Goal: Task Accomplishment & Management: Manage account settings

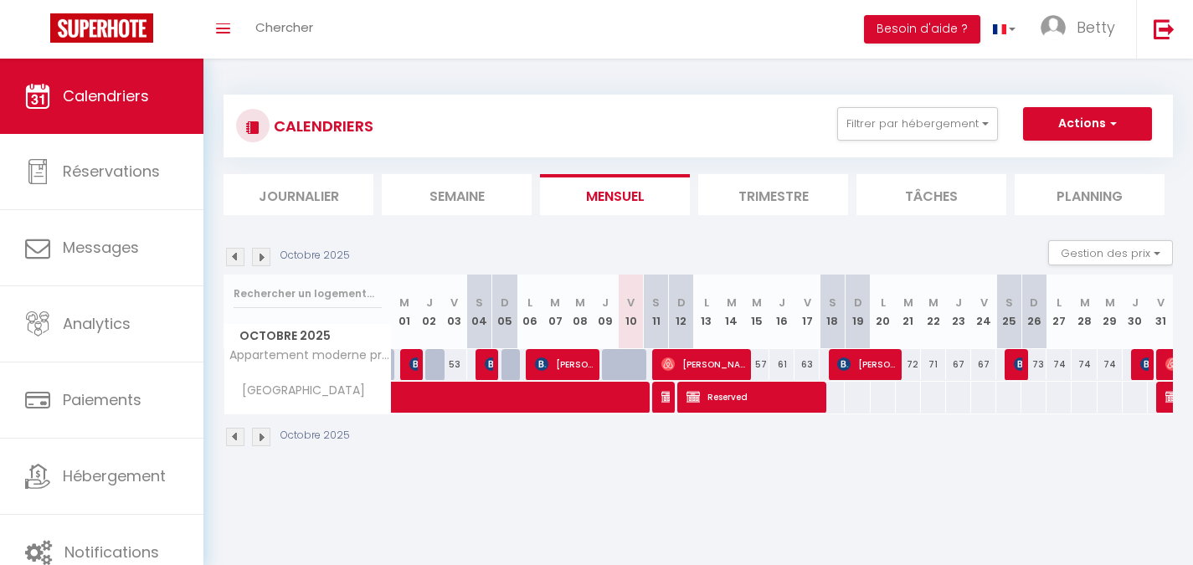
click at [267, 256] on img at bounding box center [261, 257] width 18 height 18
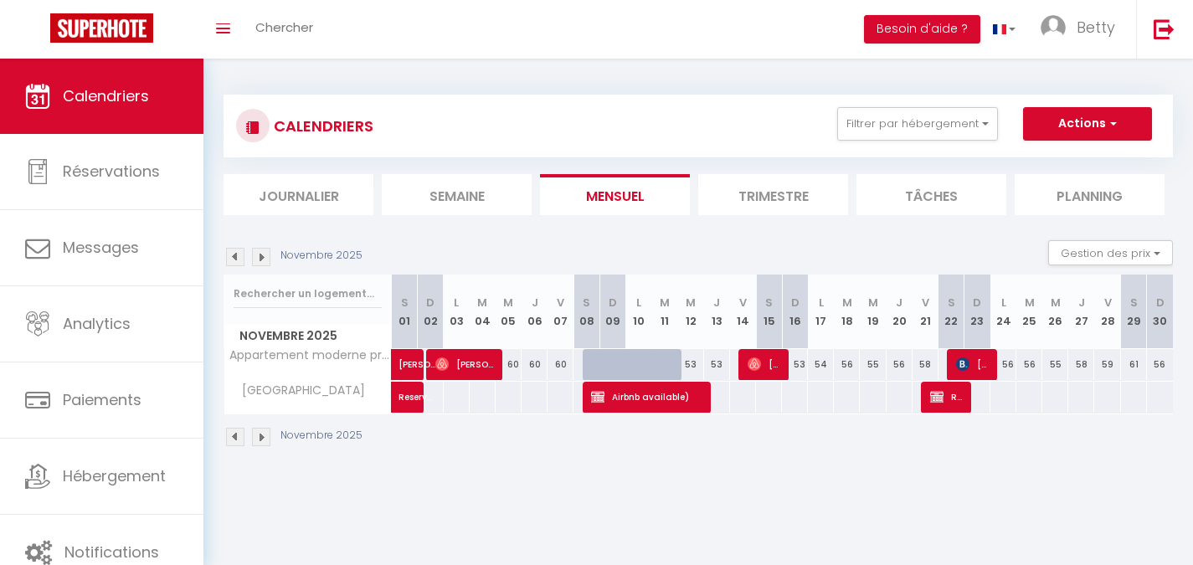
click at [695, 366] on div "53" at bounding box center [691, 364] width 26 height 31
type input "53"
select select "1"
type input "Mer 12 Novembre 2025"
type input "Jeu 13 Novembre 2025"
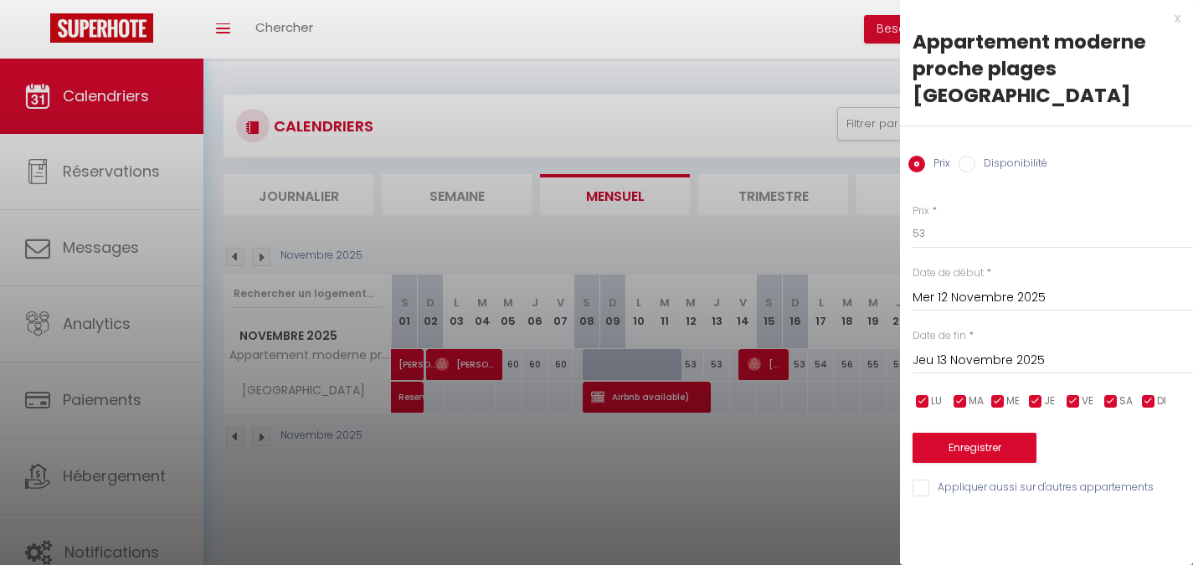
click at [973, 156] on input "Disponibilité" at bounding box center [966, 164] width 17 height 17
radio input "true"
radio input "false"
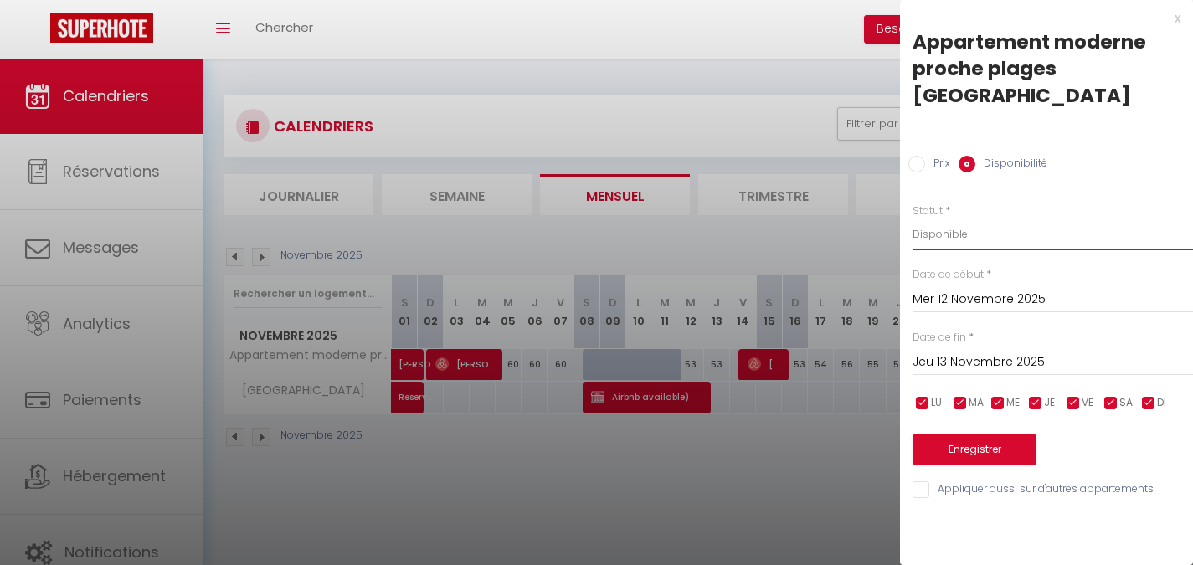
click at [952, 218] on select "Disponible Indisponible" at bounding box center [1052, 234] width 280 height 32
select select "0"
click at [912, 218] on select "Disponible Indisponible" at bounding box center [1052, 234] width 280 height 32
click at [937, 434] on button "Enregistrer" at bounding box center [974, 449] width 124 height 30
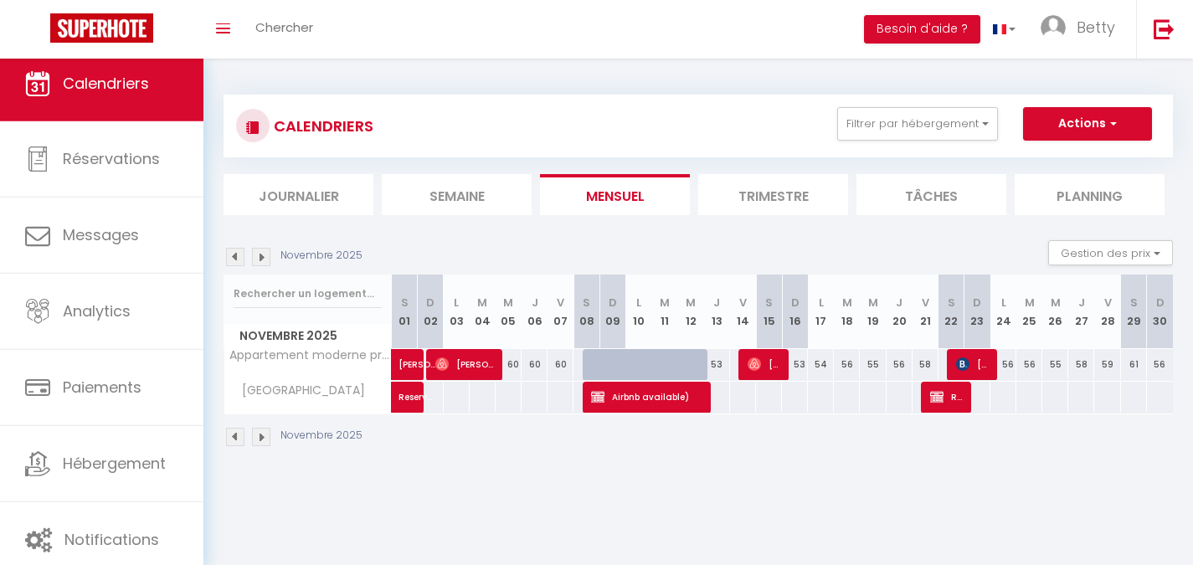
click at [234, 260] on img at bounding box center [235, 257] width 18 height 18
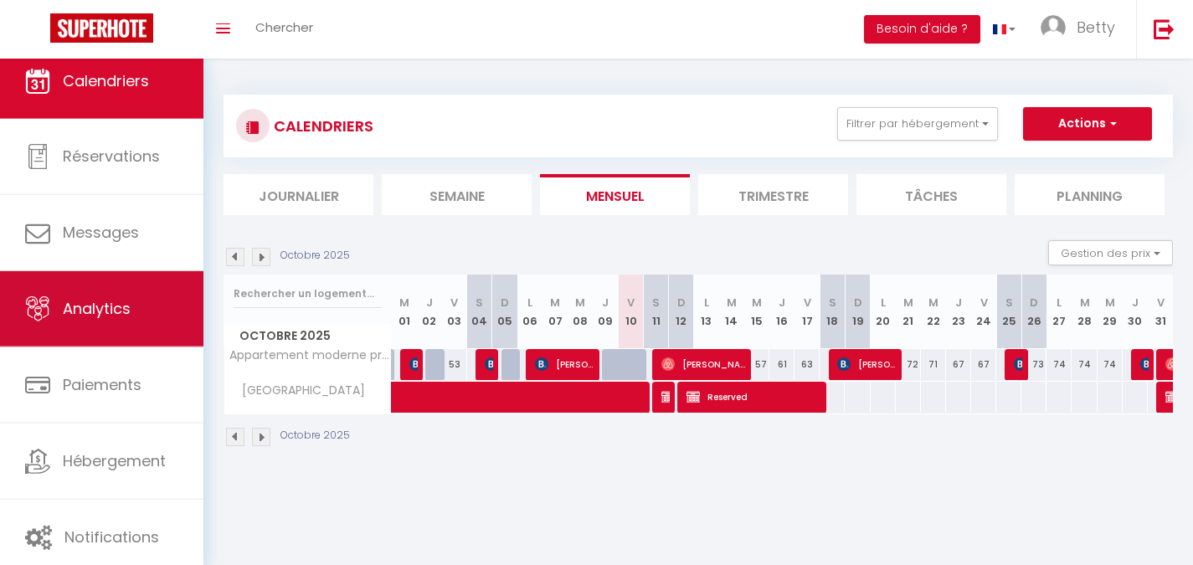
click at [137, 316] on link "Analytics" at bounding box center [101, 308] width 203 height 75
select select "2025"
select select "10"
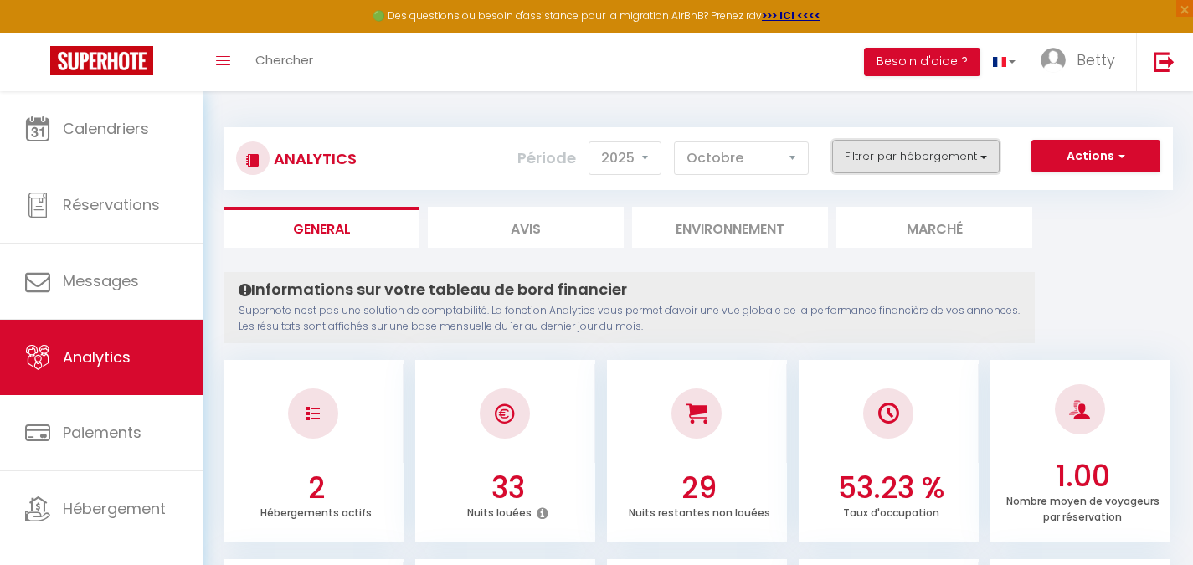
click at [919, 172] on button "Filtrer par hébergement" at bounding box center [915, 156] width 167 height 33
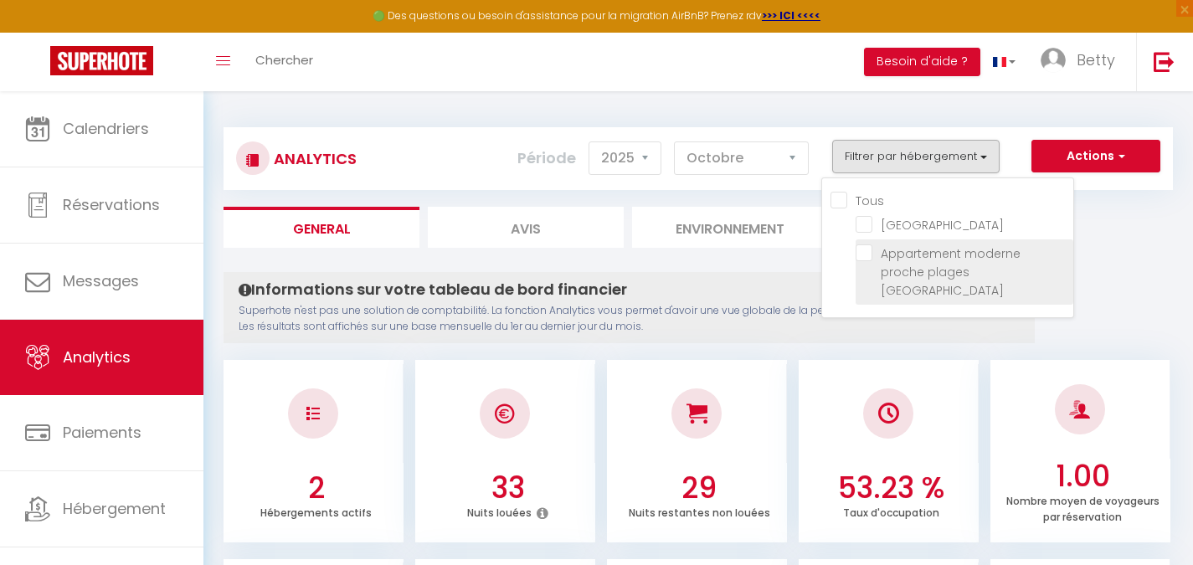
click at [869, 259] on Mourillon "checkbox" at bounding box center [964, 252] width 218 height 17
checkbox Mourillon "true"
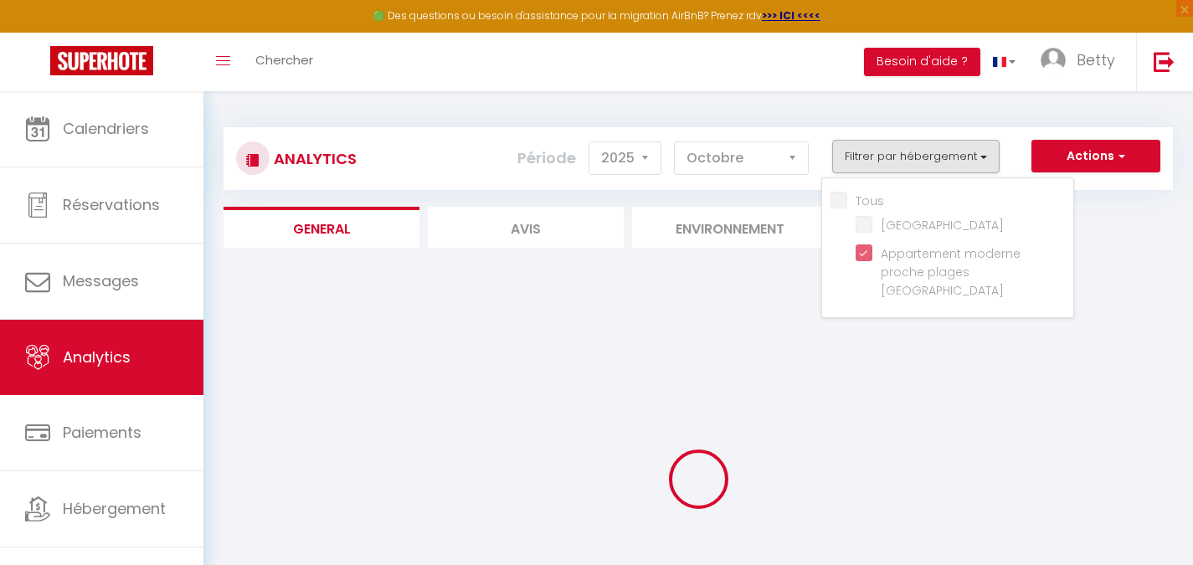
checkbox POUM "false"
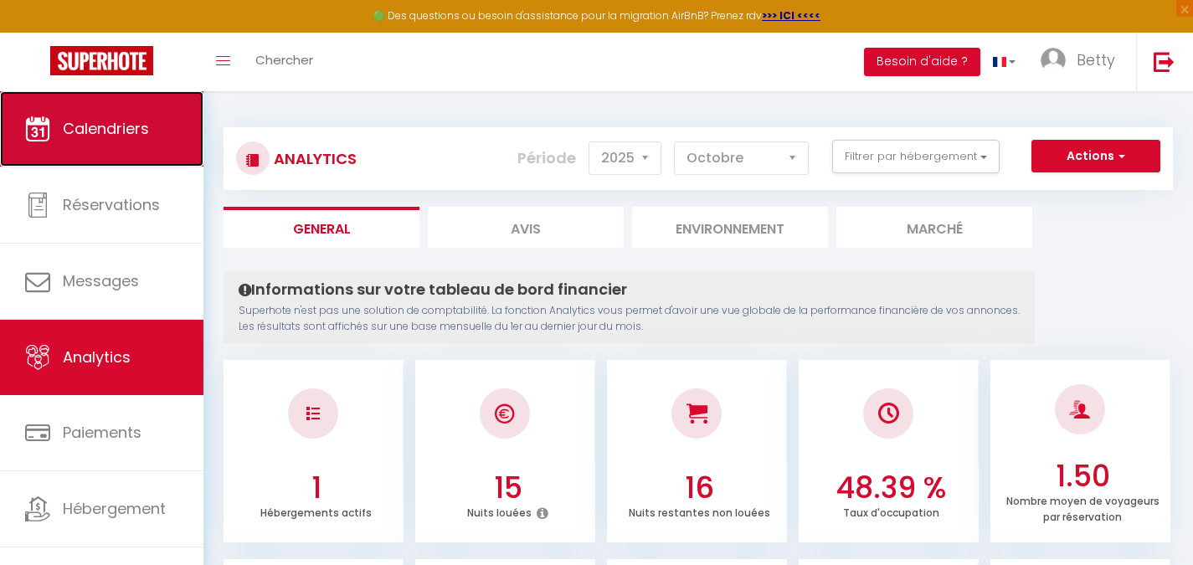
click at [100, 141] on link "Calendriers" at bounding box center [101, 128] width 203 height 75
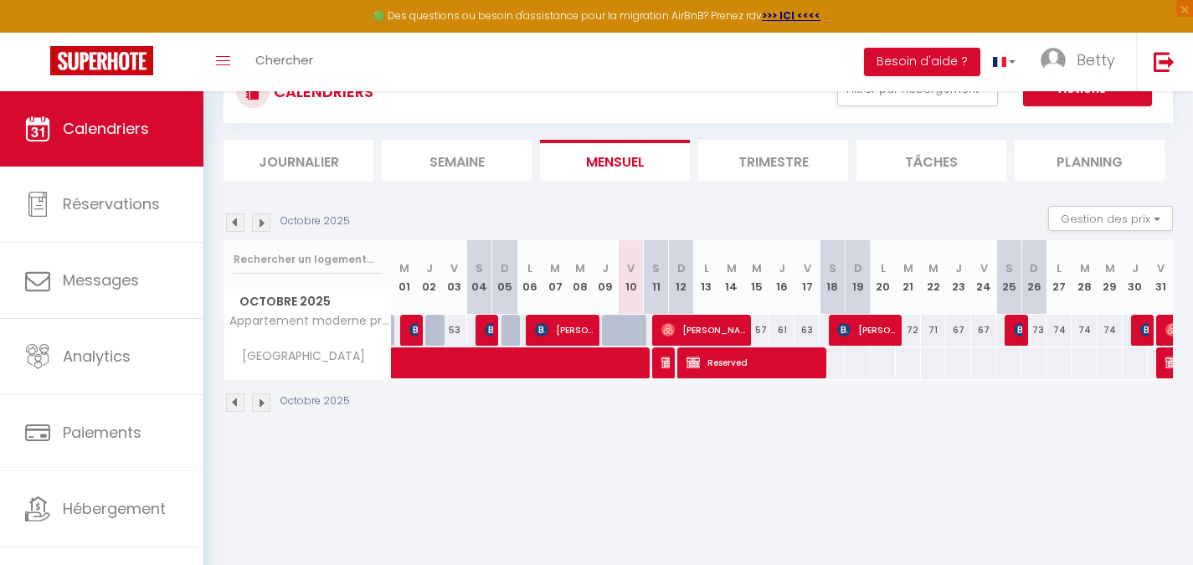
scroll to position [91, 0]
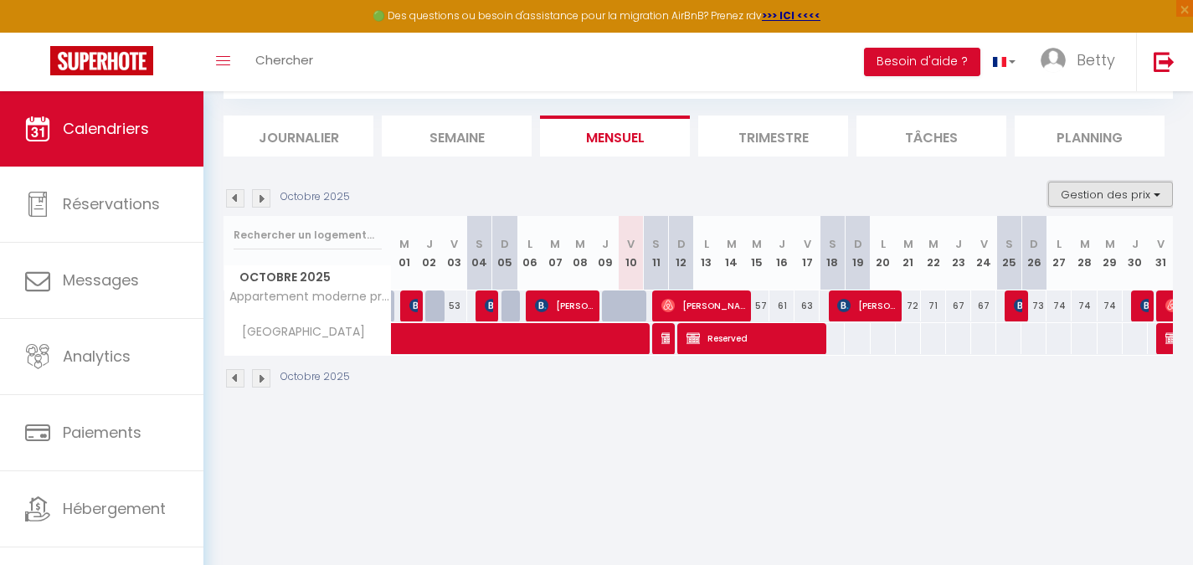
click at [1127, 187] on button "Gestion des prix" at bounding box center [1110, 194] width 125 height 25
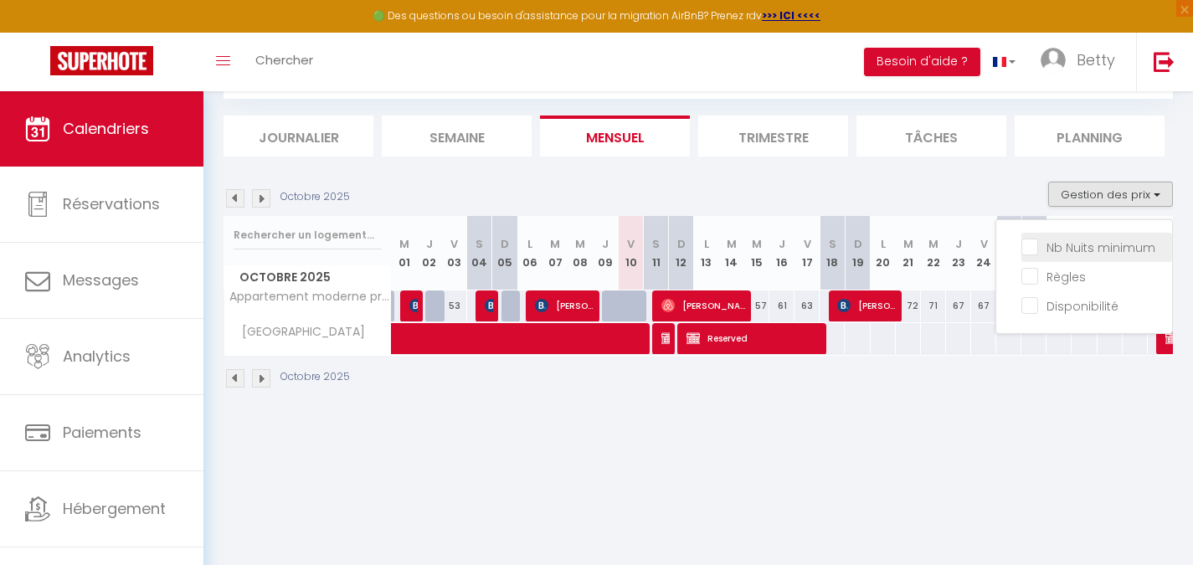
click at [1030, 254] on input "Nb Nuits minimum" at bounding box center [1096, 246] width 151 height 17
checkbox input "true"
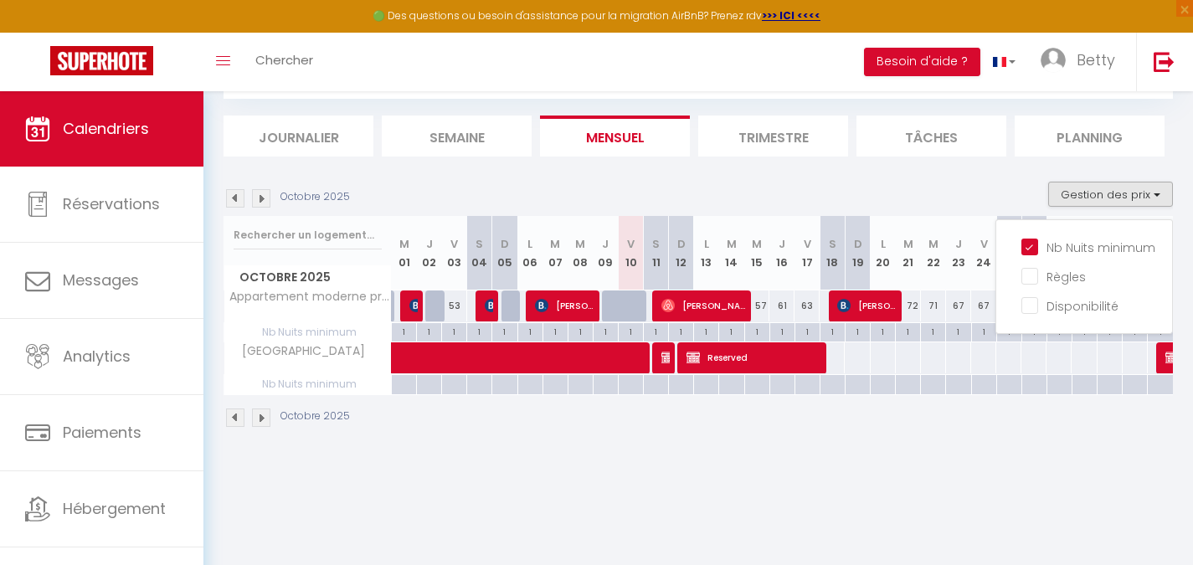
click at [912, 464] on div "CALENDRIERS Filtrer par hébergement Tous VILLA POUM Appartement moderne proche …" at bounding box center [697, 232] width 989 height 465
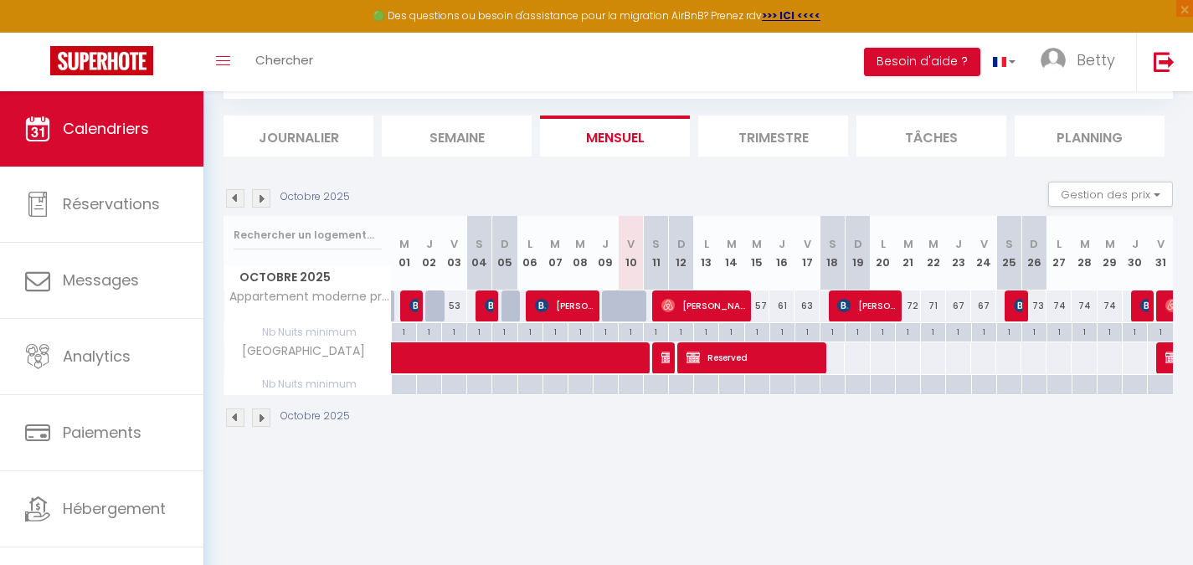
click at [956, 313] on div "67" at bounding box center [958, 305] width 25 height 31
type input "67"
type input "Jeu 23 Octobre 2025"
type input "Ven 24 Octobre 2025"
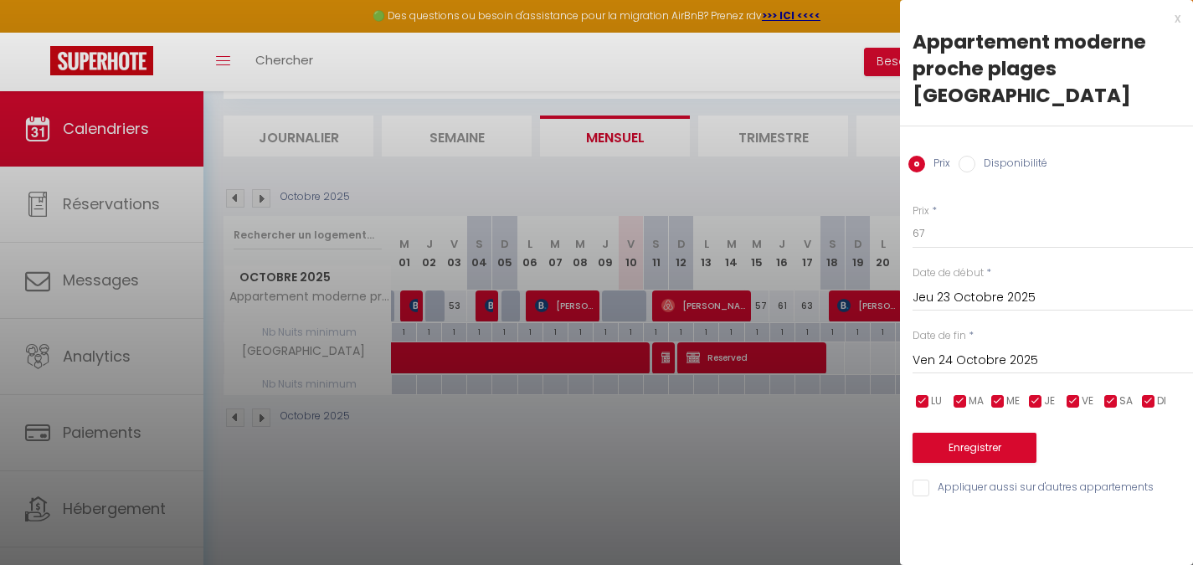
click at [1173, 19] on div "x" at bounding box center [1040, 18] width 280 height 20
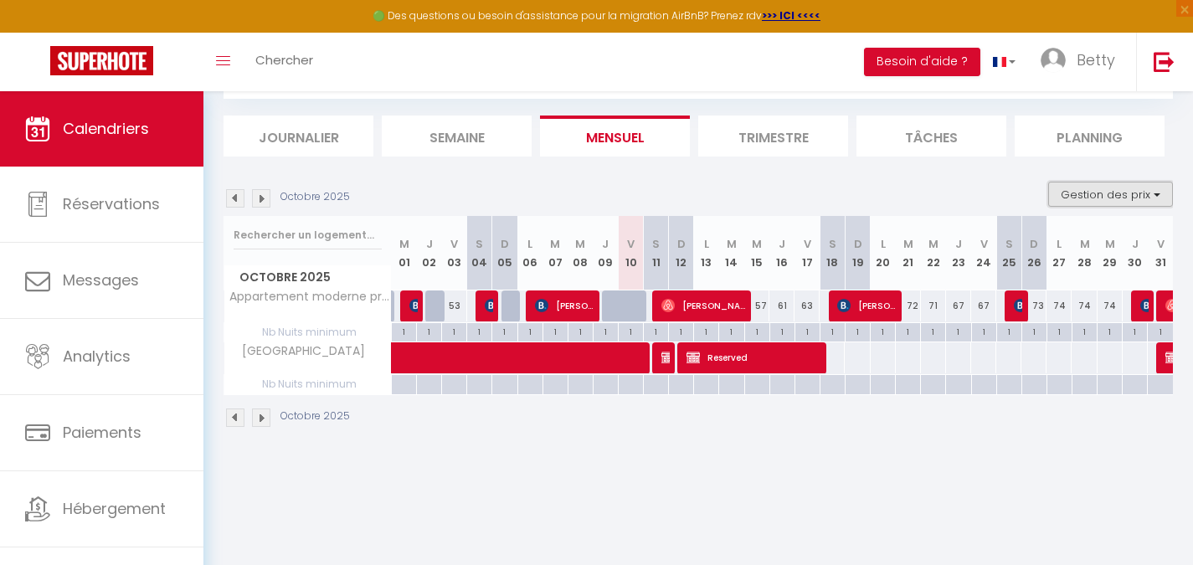
click at [1127, 198] on button "Gestion des prix" at bounding box center [1110, 194] width 125 height 25
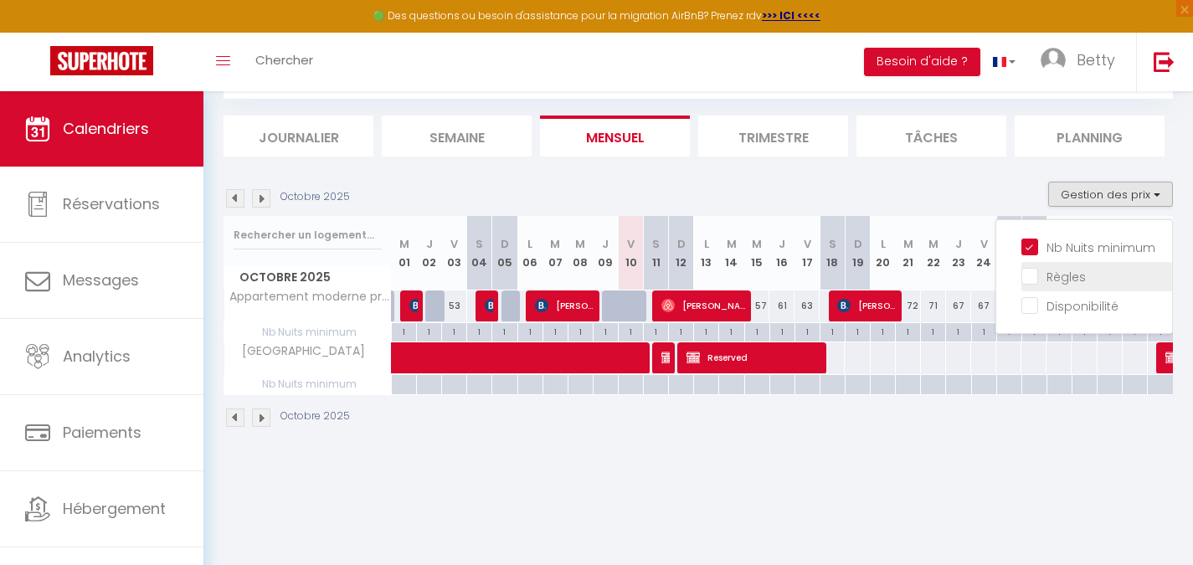
click at [1034, 280] on input "Règles" at bounding box center [1096, 275] width 151 height 17
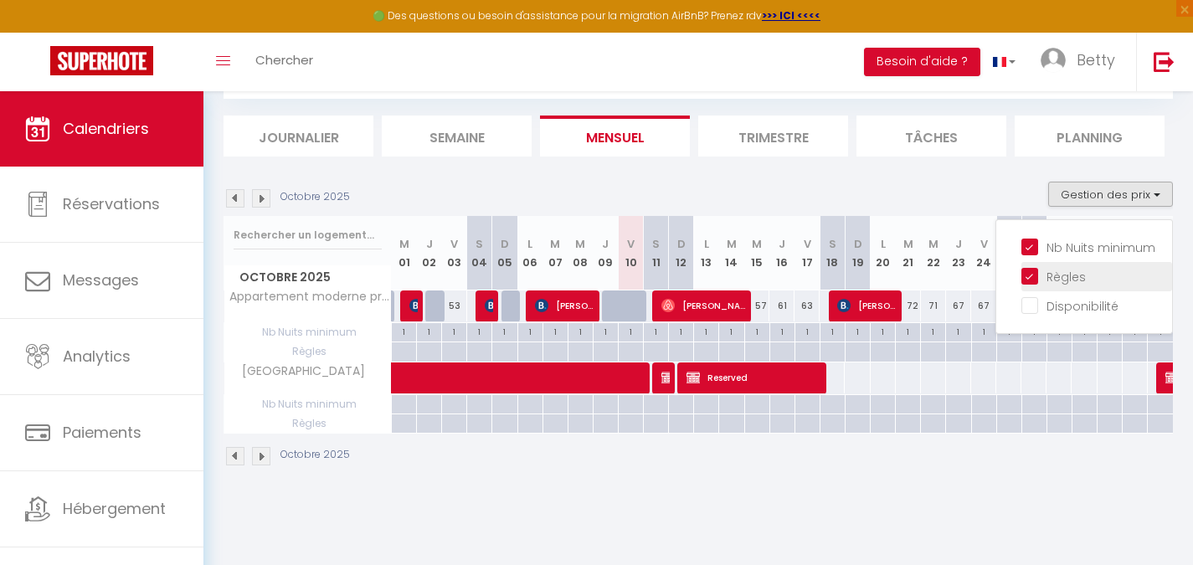
click at [1034, 280] on input "Règles" at bounding box center [1096, 275] width 151 height 17
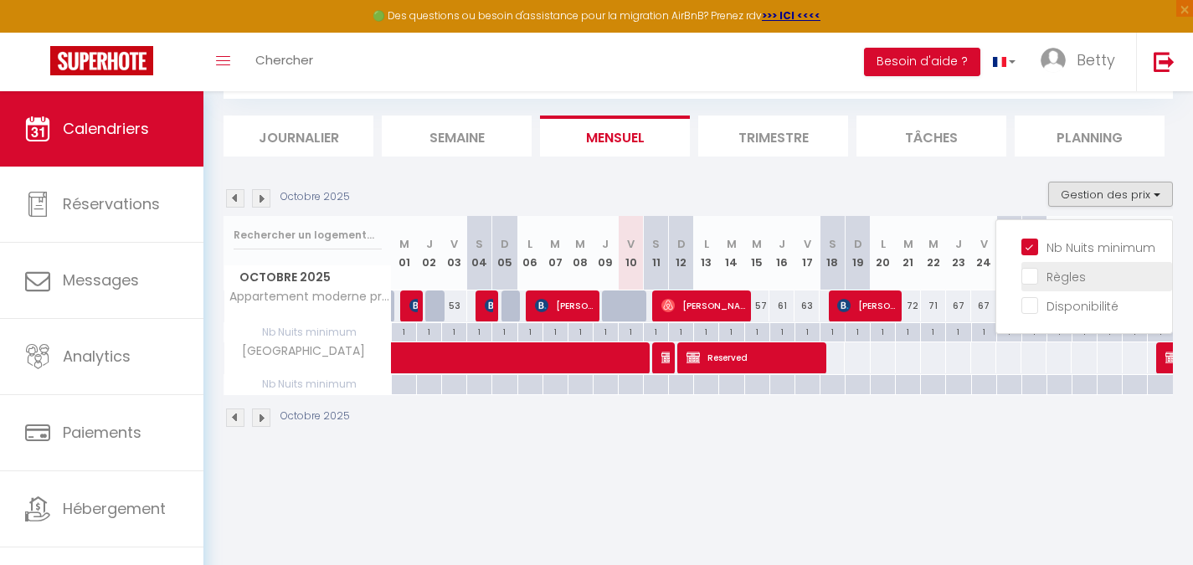
click at [1034, 280] on input "Règles" at bounding box center [1096, 275] width 151 height 17
checkbox input "true"
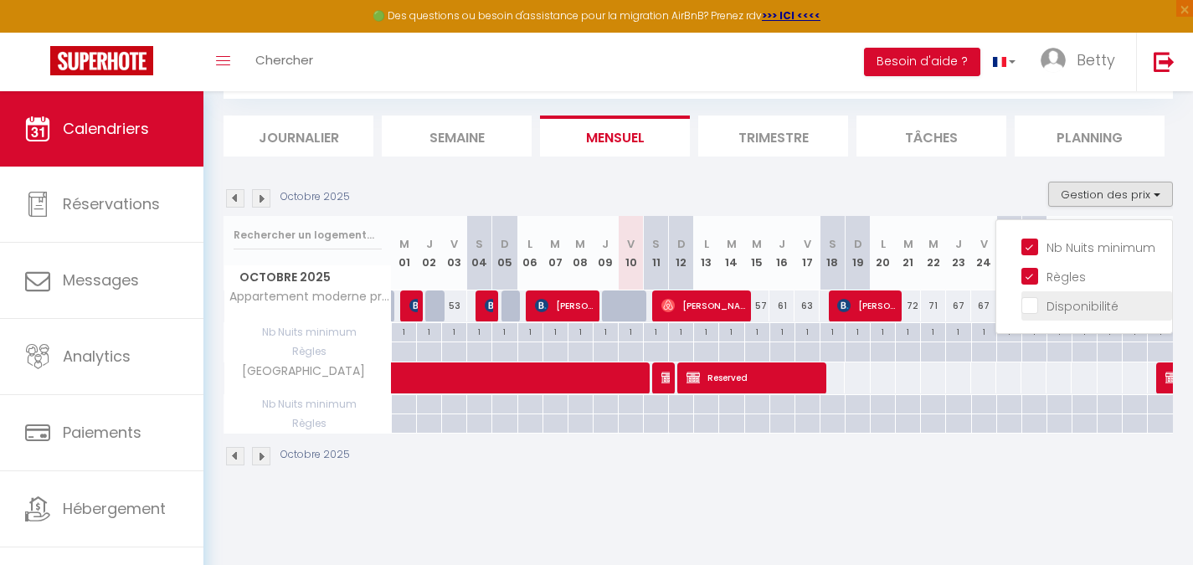
click at [1031, 308] on input "Disponibilité" at bounding box center [1096, 304] width 151 height 17
checkbox input "true"
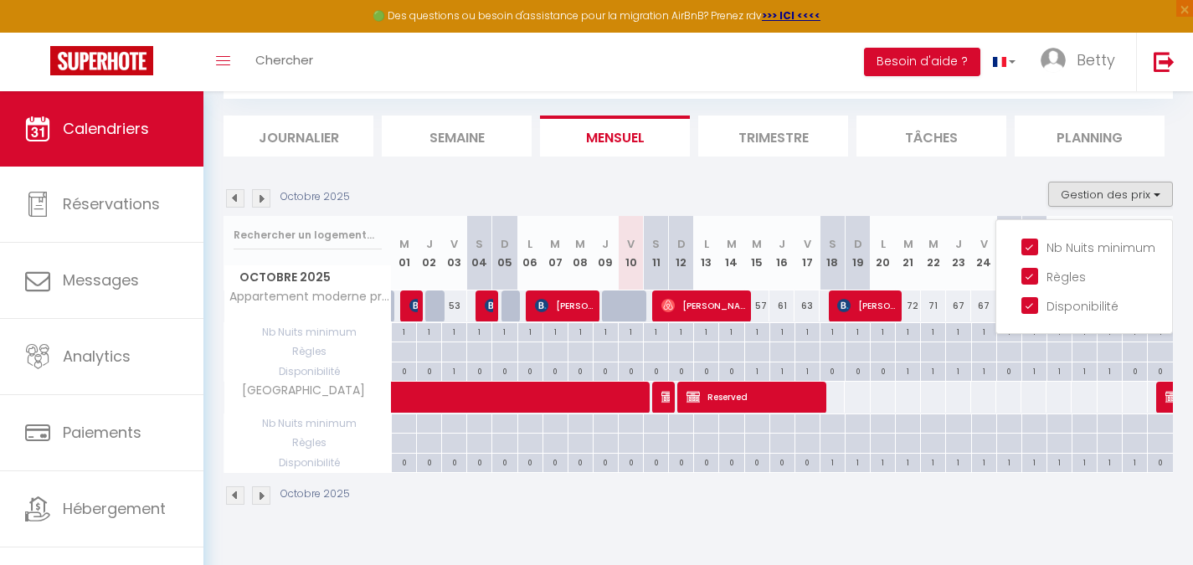
click at [1012, 173] on section "Octobre 2025 Gestion des prix Nb Nuits minimum Règles Disponibilité Octobre 202…" at bounding box center [697, 343] width 949 height 357
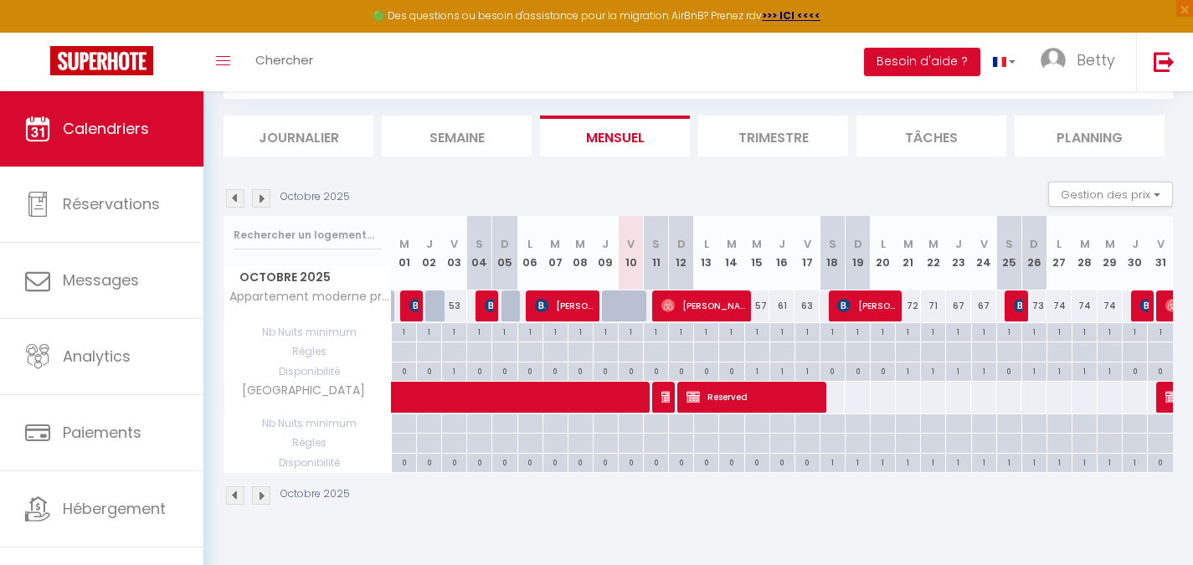
click at [960, 351] on div at bounding box center [957, 351] width 25 height 19
type input "Jeu 23 Octobre 2025"
type input "Ven 24 Octobre 2025"
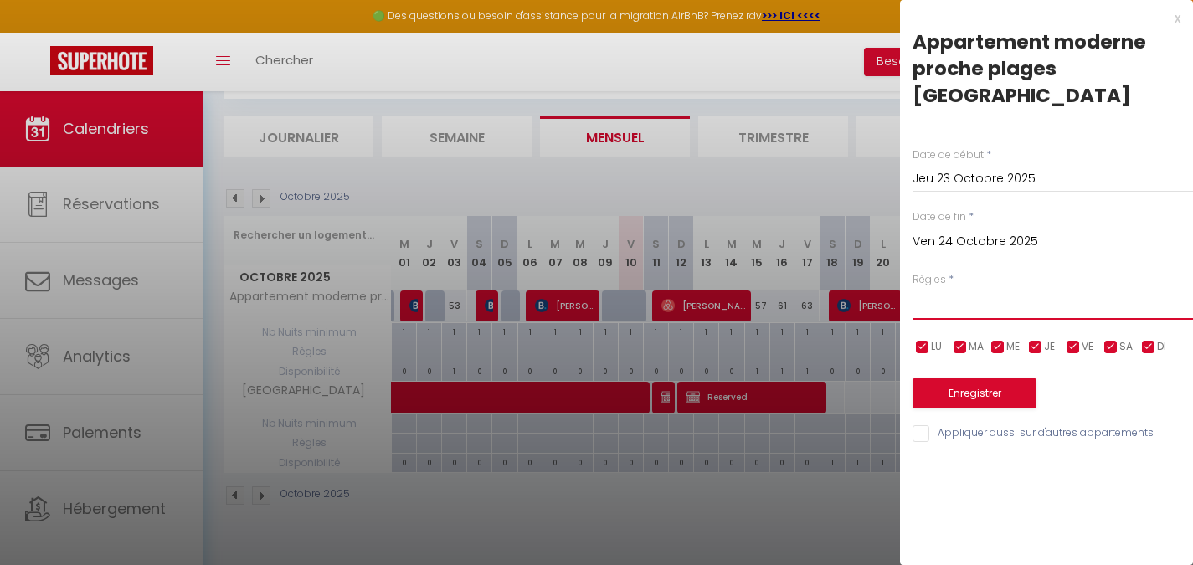
click at [966, 288] on select "Aucun No Checkin No Checkout Pas d'arrivée / Pas de départ" at bounding box center [1052, 304] width 280 height 32
select select "2"
click at [912, 288] on select "Aucun No Checkin No Checkout Pas d'arrivée / Pas de départ" at bounding box center [1052, 304] width 280 height 32
click at [1176, 19] on div "x" at bounding box center [1040, 18] width 280 height 20
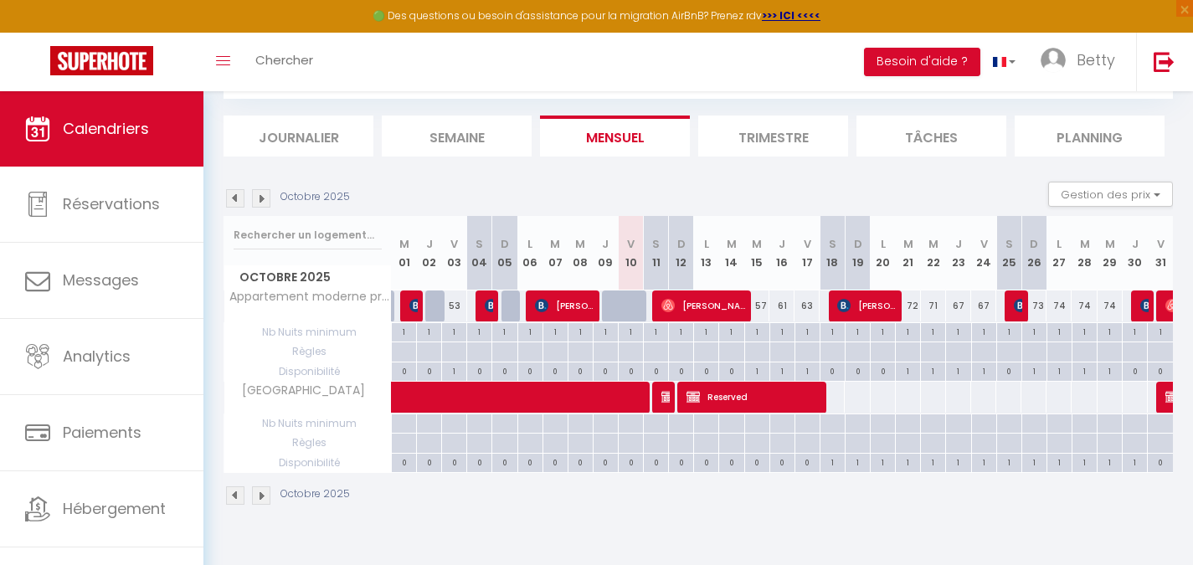
click at [958, 306] on div "67" at bounding box center [958, 305] width 25 height 31
type input "67"
type input "Jeu 23 Octobre 2025"
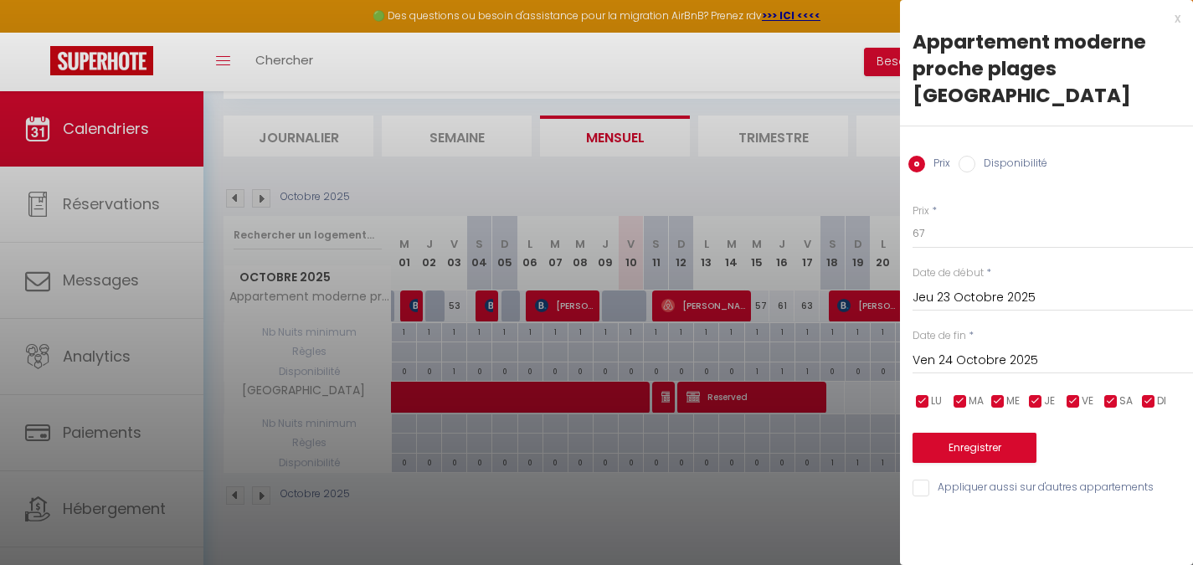
click at [939, 350] on input "Ven 24 Octobre 2025" at bounding box center [1052, 361] width 280 height 22
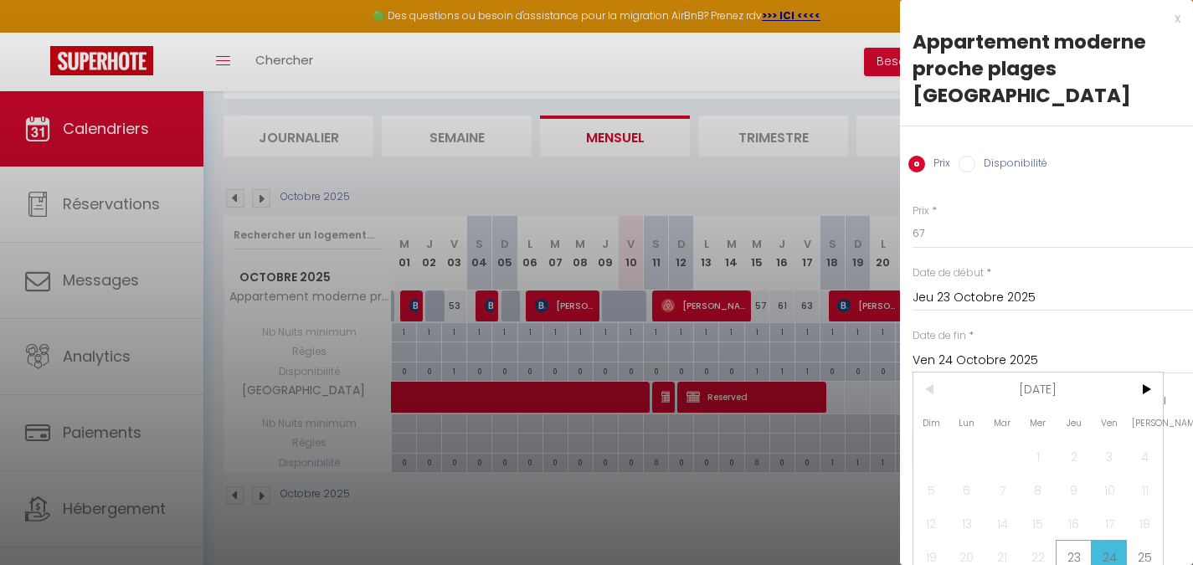
click at [1069, 540] on span "23" at bounding box center [1073, 556] width 36 height 33
type input "Jeu 23 Octobre 2025"
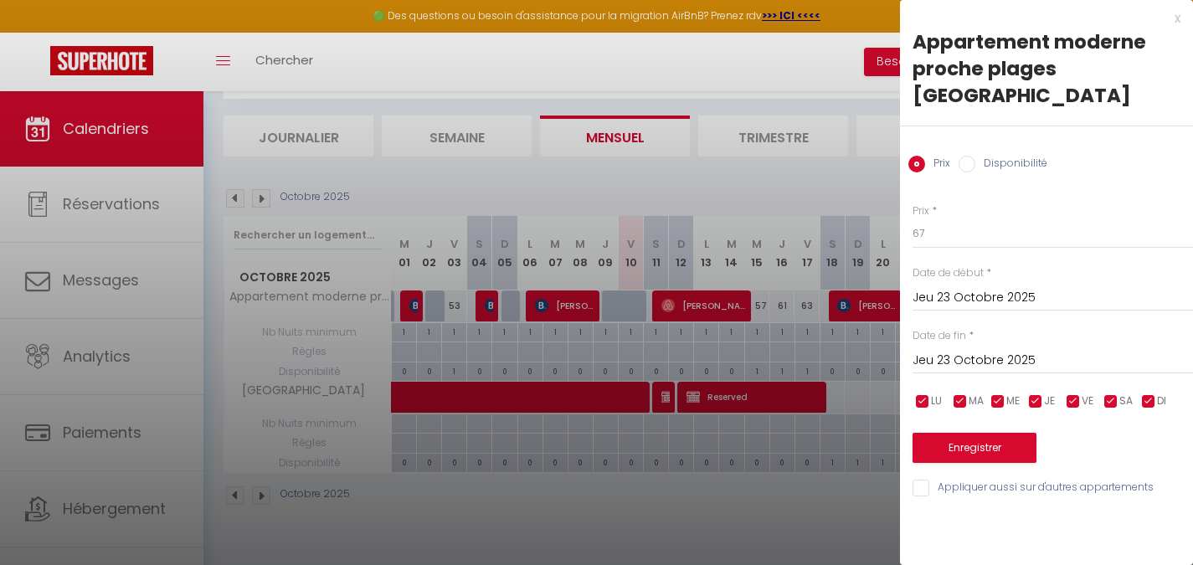
click at [973, 156] on input "Disponibilité" at bounding box center [966, 164] width 17 height 17
radio input "true"
radio input "false"
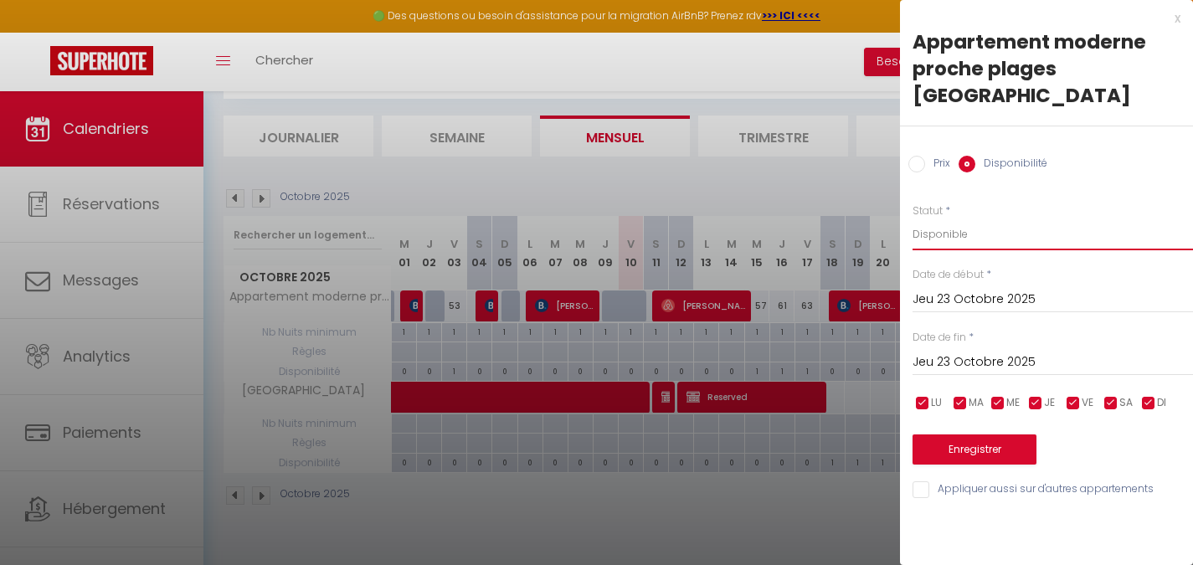
click at [976, 218] on select "Disponible Indisponible" at bounding box center [1052, 234] width 280 height 32
click at [1178, 20] on div "x" at bounding box center [1040, 18] width 280 height 20
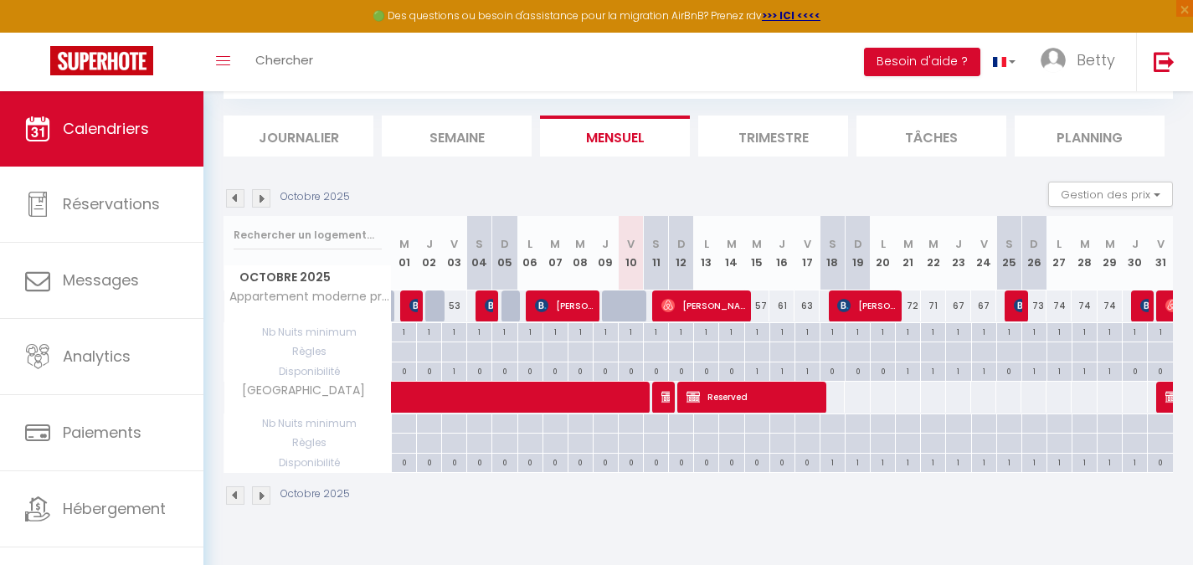
click at [954, 347] on div at bounding box center [957, 351] width 25 height 19
type input "Jeu 23 Octobre 2025"
type input "Ven 24 Octobre 2025"
select select
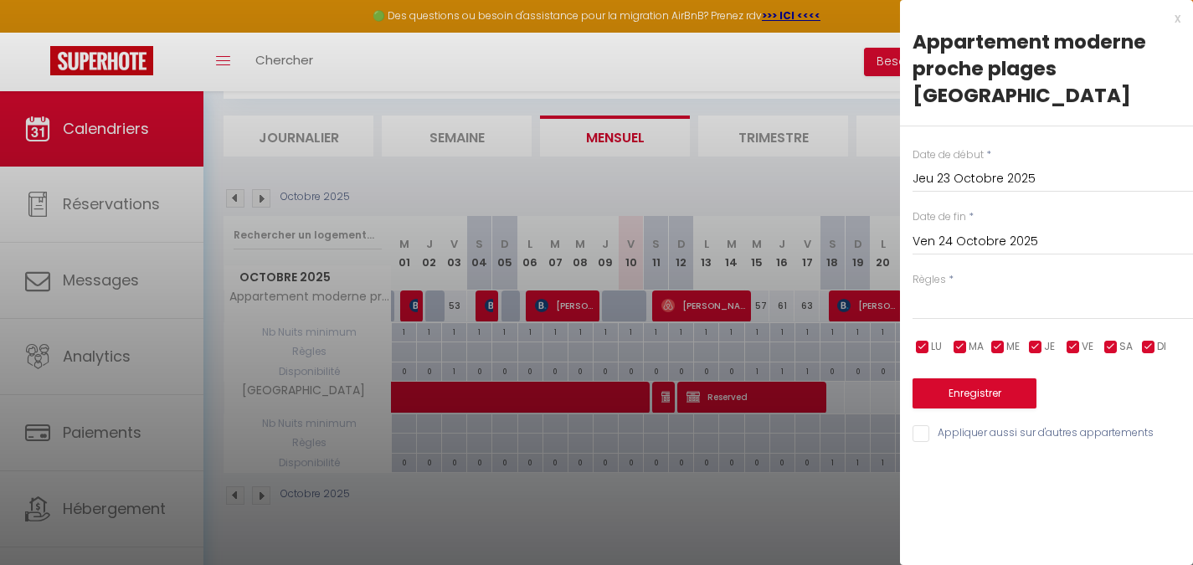
click at [970, 231] on input "Ven 24 Octobre 2025" at bounding box center [1052, 242] width 280 height 22
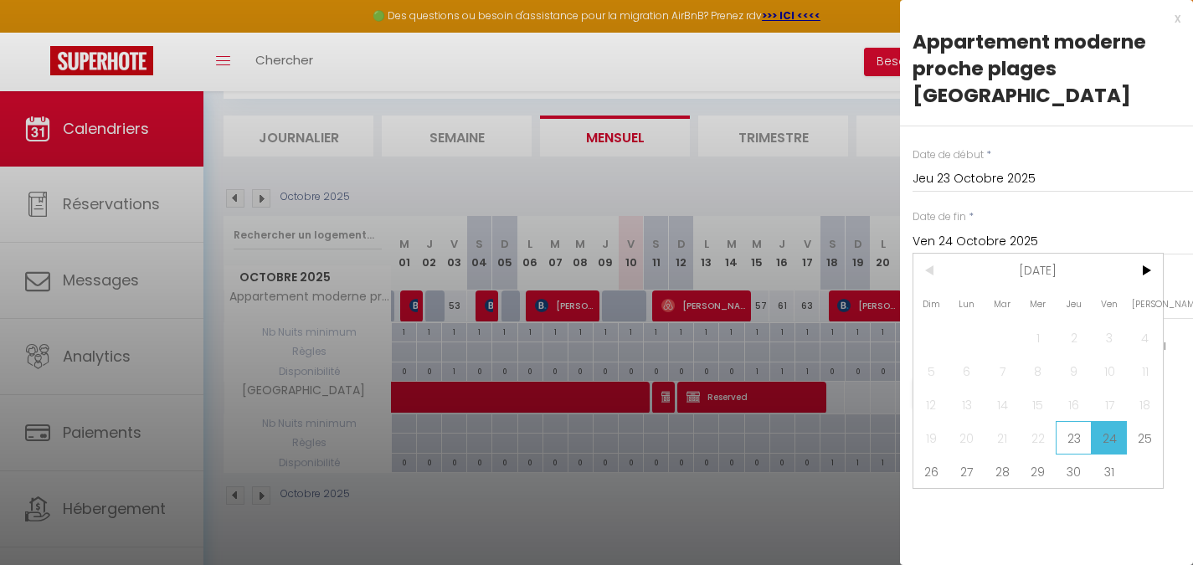
click at [1075, 421] on span "23" at bounding box center [1073, 437] width 36 height 33
type input "Jeu 23 Octobre 2025"
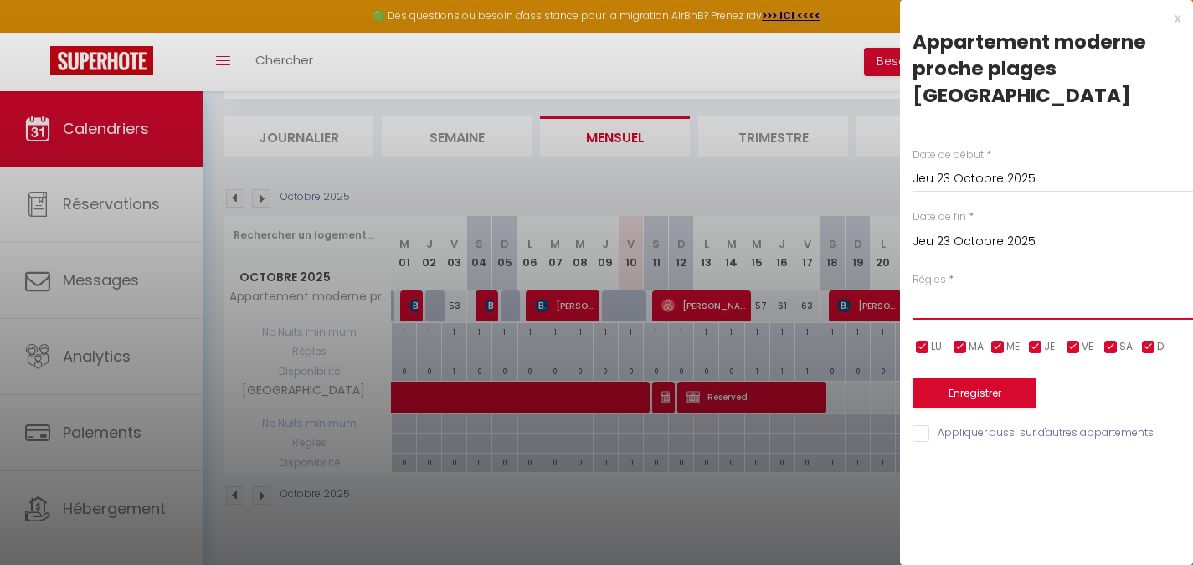
click at [958, 288] on select "Aucun No Checkin No Checkout Pas d'arrivée / Pas de départ" at bounding box center [1052, 304] width 280 height 32
select select "2"
click at [912, 288] on select "Aucun No Checkin No Checkout Pas d'arrivée / Pas de départ" at bounding box center [1052, 304] width 280 height 32
click at [951, 378] on button "Enregistrer" at bounding box center [974, 393] width 124 height 30
type input "Ven 24 Octobre 2025"
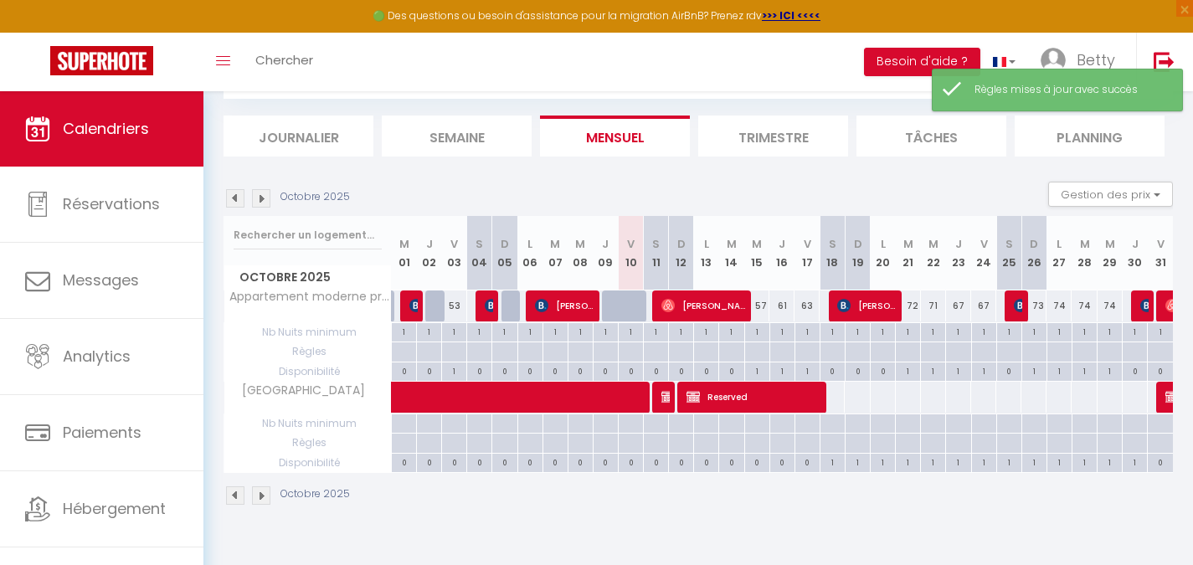
click at [964, 306] on div "67" at bounding box center [958, 305] width 25 height 31
select select "1"
type input "Jeu 23 Octobre 2025"
type input "Ven 24 Octobre 2025"
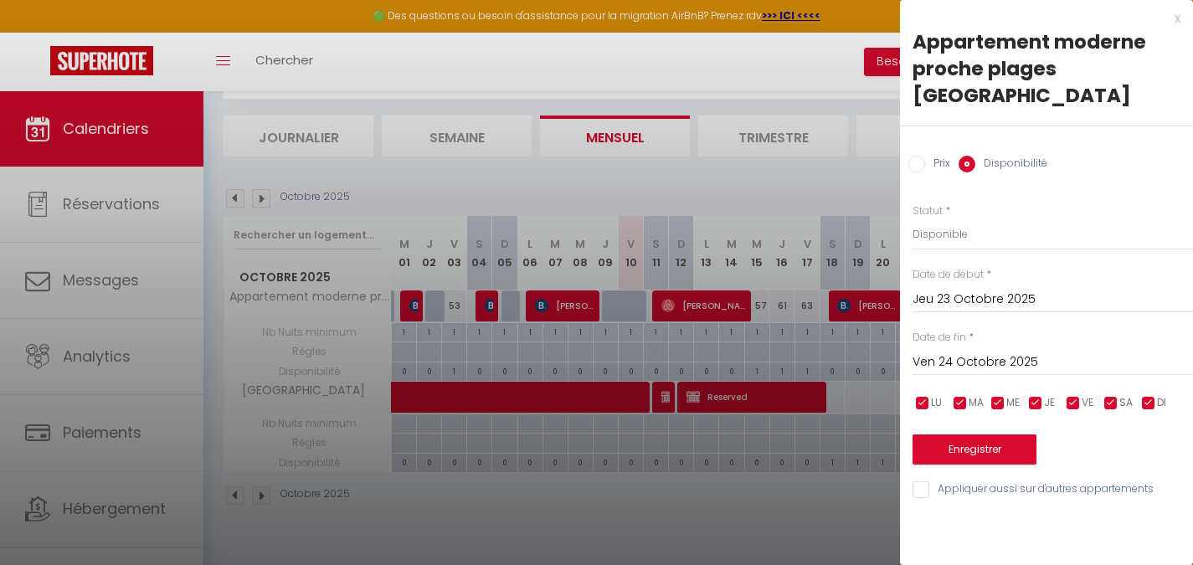
click at [1173, 21] on div "x" at bounding box center [1040, 18] width 280 height 20
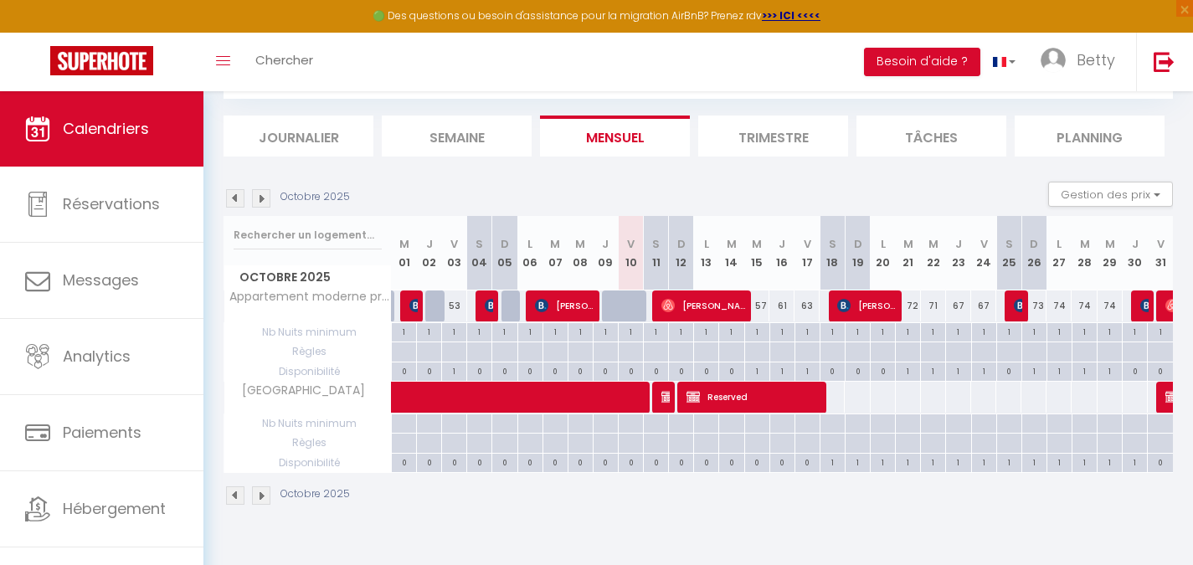
click at [953, 352] on div at bounding box center [957, 351] width 25 height 19
type input "Jeu 23 Octobre 2025"
type input "Ven 24 Octobre 2025"
select select
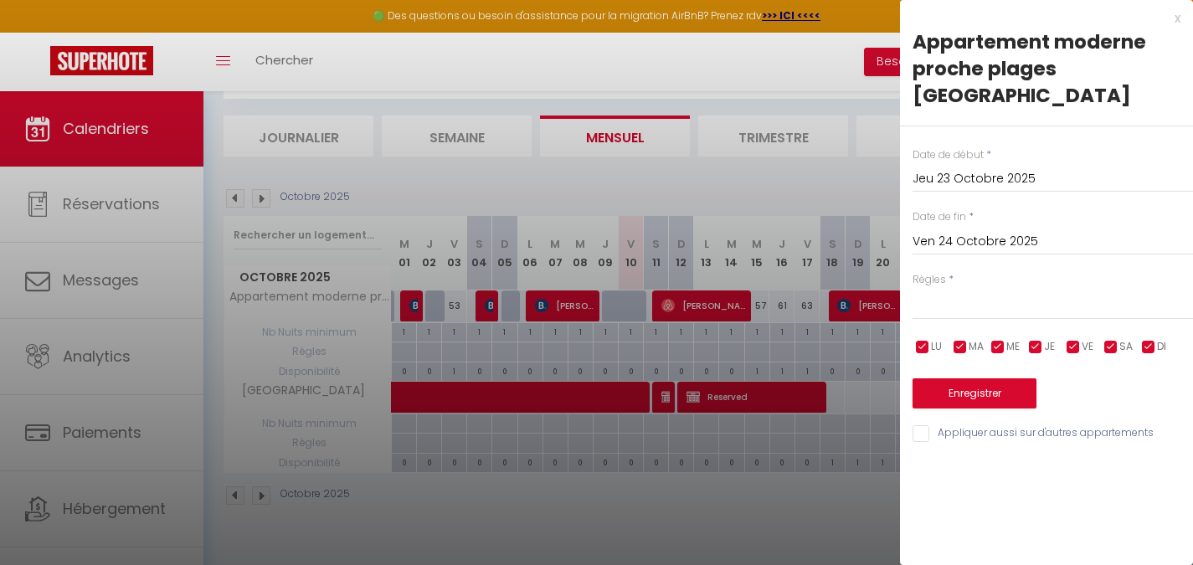
click at [968, 231] on input "Ven 24 Octobre 2025" at bounding box center [1052, 242] width 280 height 22
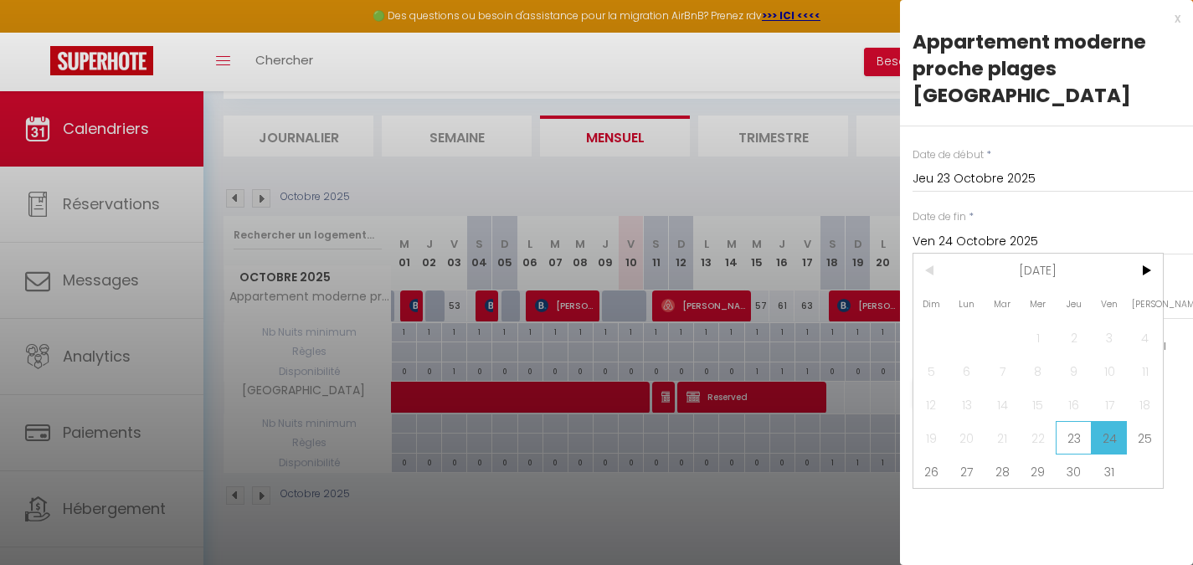
click at [1068, 421] on span "23" at bounding box center [1073, 437] width 36 height 33
type input "Jeu 23 Octobre 2025"
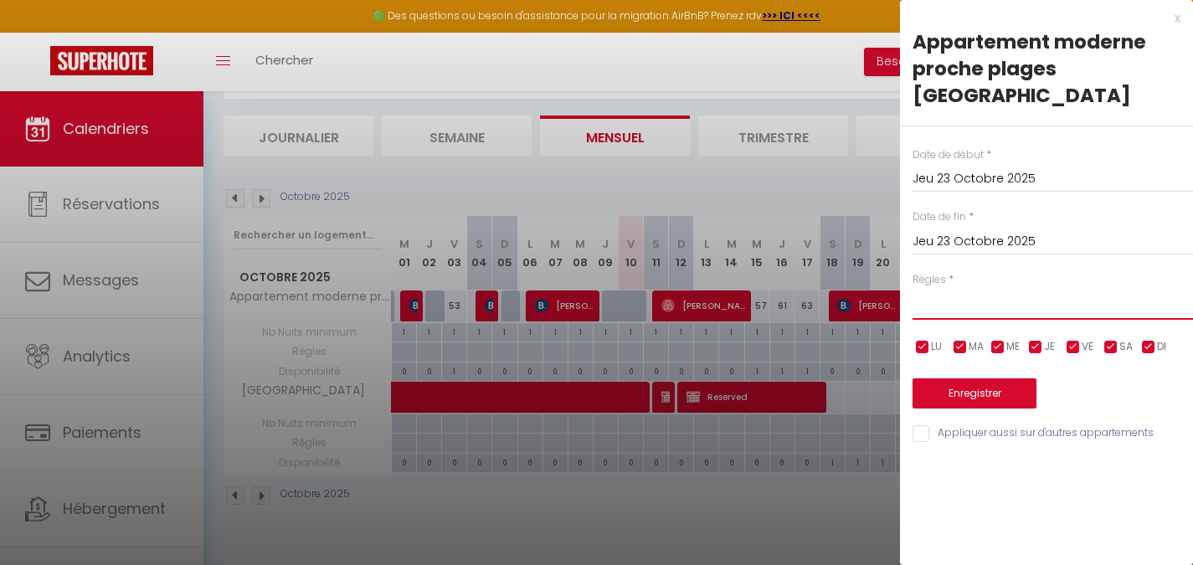
click at [962, 288] on select "Aucun No Checkin No Checkout Pas d'arrivée / Pas de départ" at bounding box center [1052, 304] width 280 height 32
select select "2"
click at [912, 288] on select "Aucun No Checkin No Checkout Pas d'arrivée / Pas de départ" at bounding box center [1052, 304] width 280 height 32
click at [953, 378] on button "Enregistrer" at bounding box center [974, 393] width 124 height 30
type input "Ven 24 Octobre 2025"
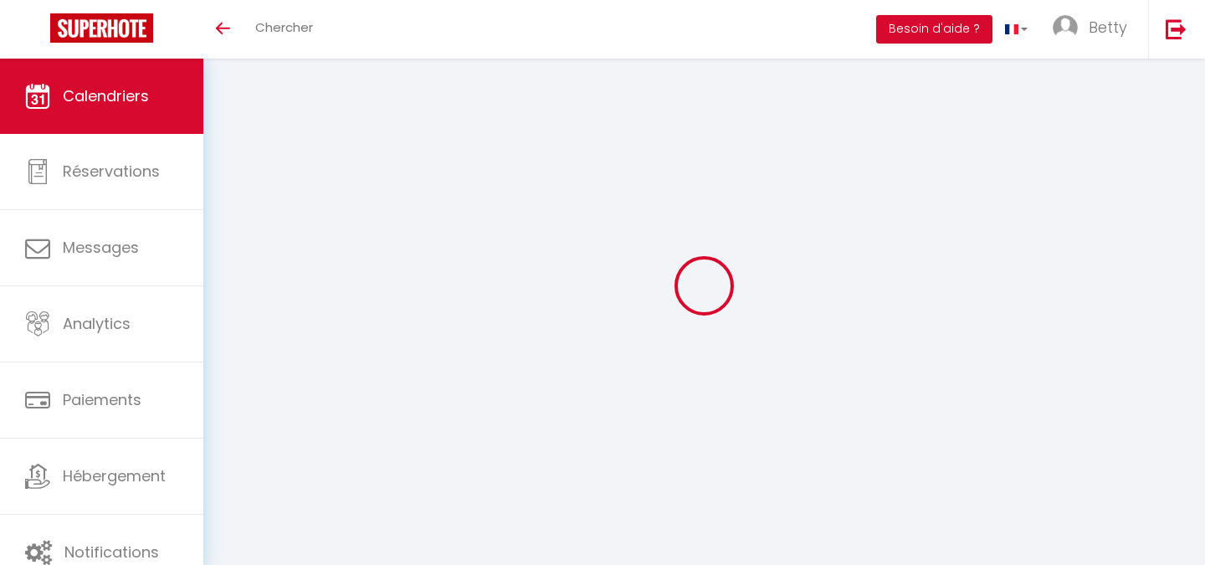
select select
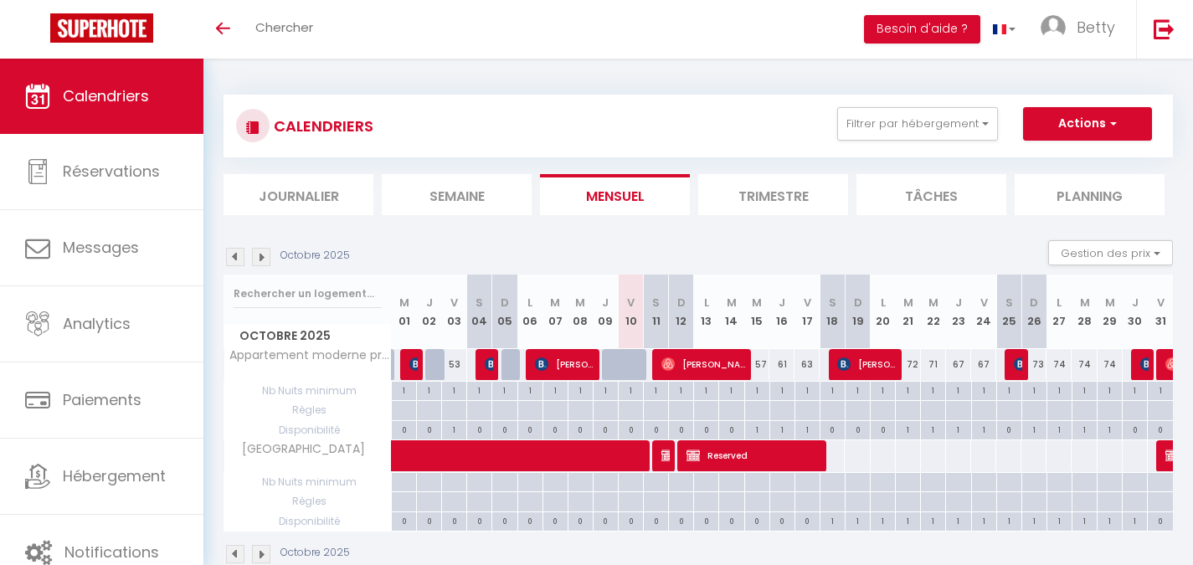
scroll to position [59, 0]
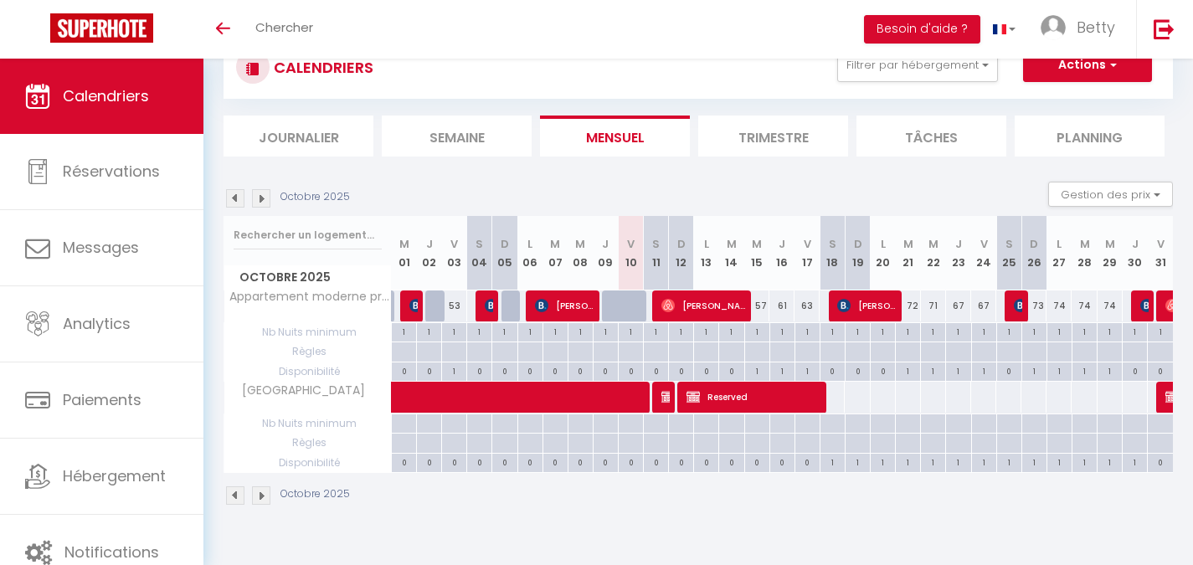
click at [954, 350] on div at bounding box center [957, 351] width 25 height 19
type input "Jeu 23 Octobre 2025"
type input "Ven 24 Octobre 2025"
select select
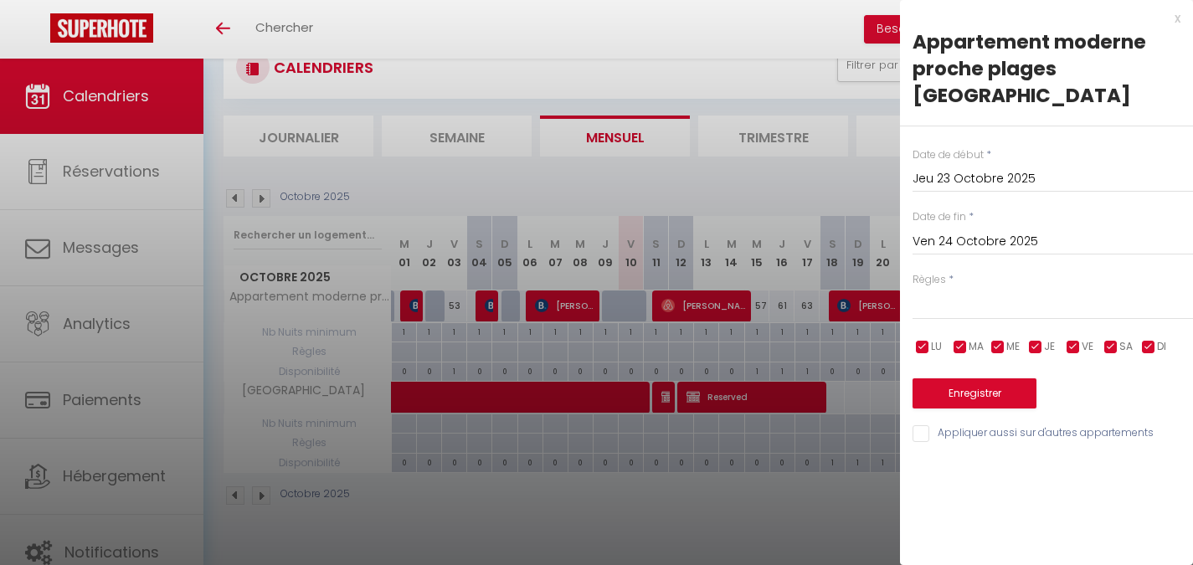
click at [796, 24] on div at bounding box center [596, 282] width 1193 height 565
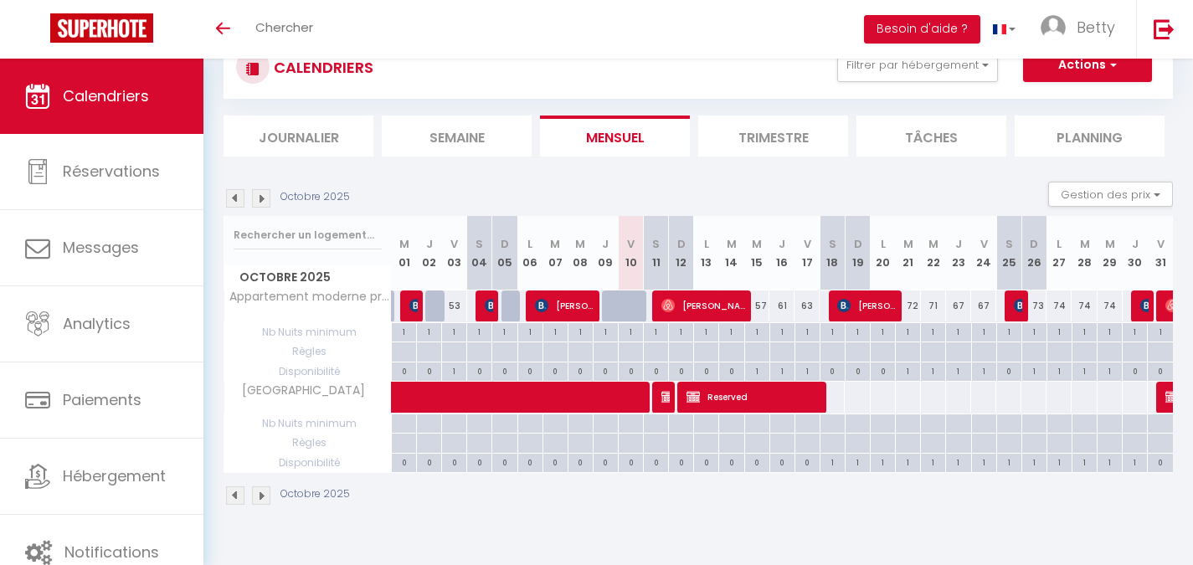
click at [953, 350] on div at bounding box center [957, 351] width 25 height 19
type input "Jeu 23 Octobre 2025"
type input "Ven 24 Octobre 2025"
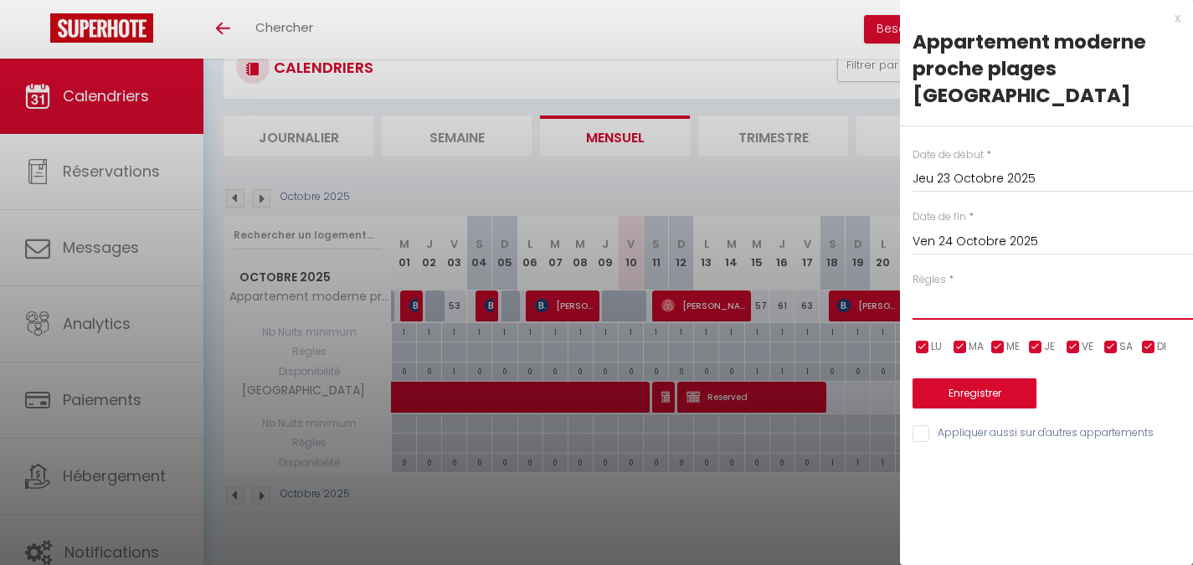
click at [963, 288] on select "Aucun No Checkin No Checkout Pas d'arrivée / Pas de départ" at bounding box center [1052, 304] width 280 height 32
select select "2"
click at [912, 288] on select "Aucun No Checkin No Checkout Pas d'arrivée / Pas de départ" at bounding box center [1052, 304] width 280 height 32
click at [930, 378] on button "Enregistrer" at bounding box center [974, 393] width 124 height 30
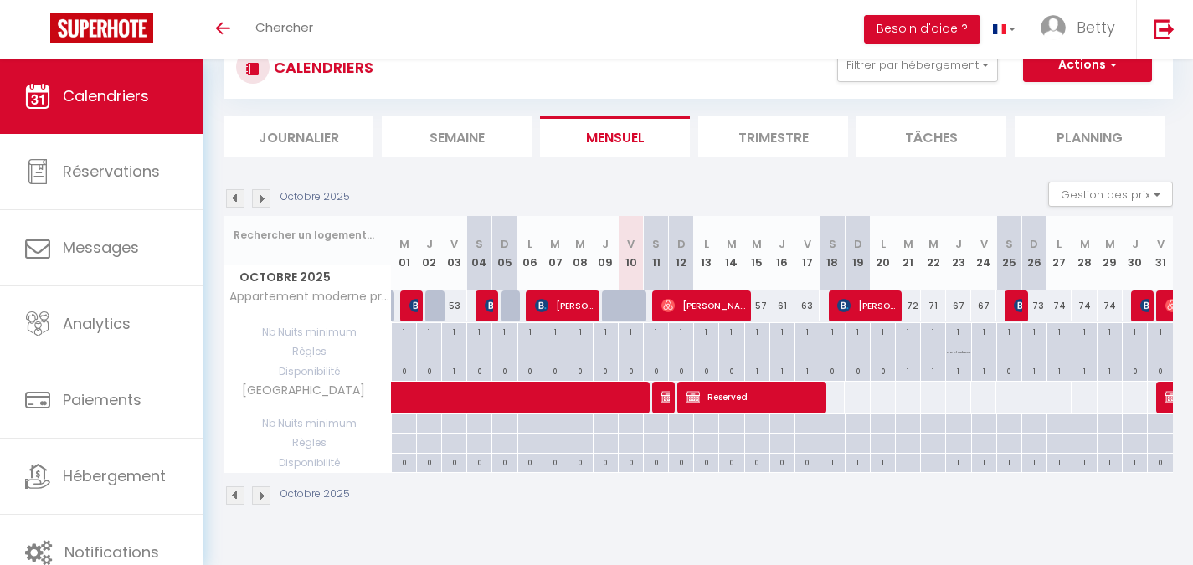
click at [817, 307] on div "63" at bounding box center [806, 305] width 25 height 31
type input "63"
type input "Ven 17 Octobre 2025"
type input "Sam 18 Octobre 2025"
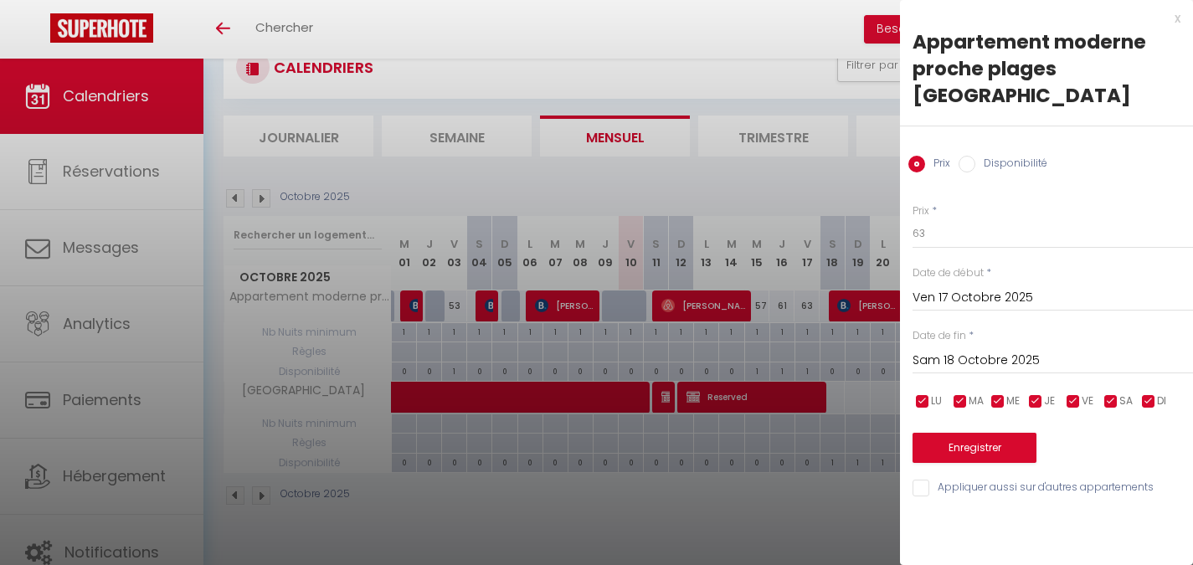
click at [966, 156] on input "Disponibilité" at bounding box center [966, 164] width 17 height 17
radio input "true"
radio input "false"
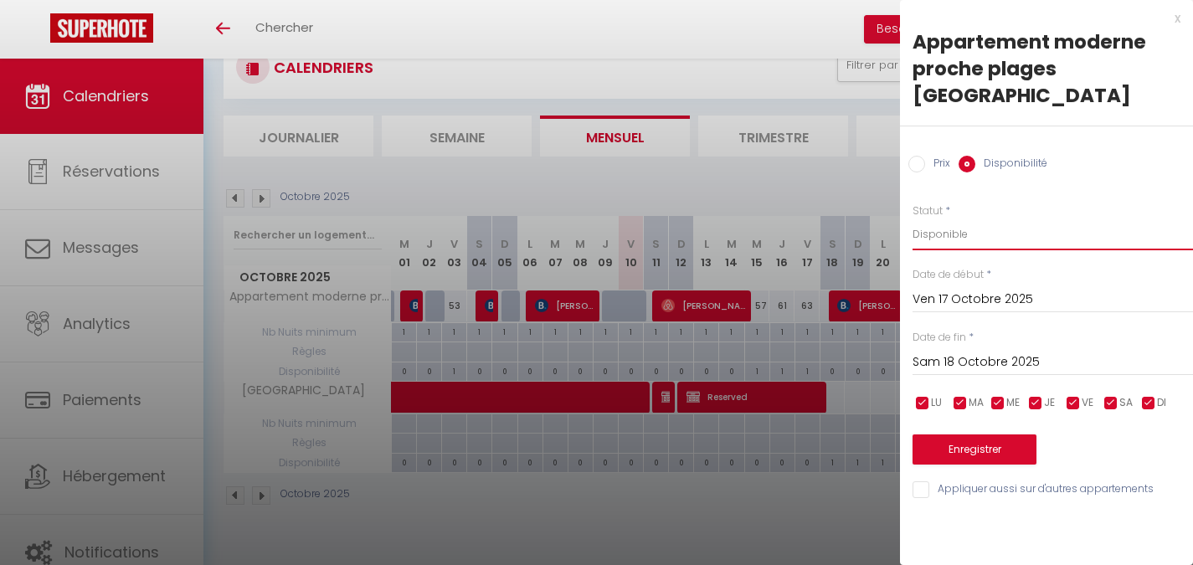
click at [985, 218] on select "Disponible Indisponible" at bounding box center [1052, 234] width 280 height 32
select select "0"
click at [912, 218] on select "Disponible Indisponible" at bounding box center [1052, 234] width 280 height 32
click at [961, 434] on button "Enregistrer" at bounding box center [974, 449] width 124 height 30
